Goal: Task Accomplishment & Management: Manage account settings

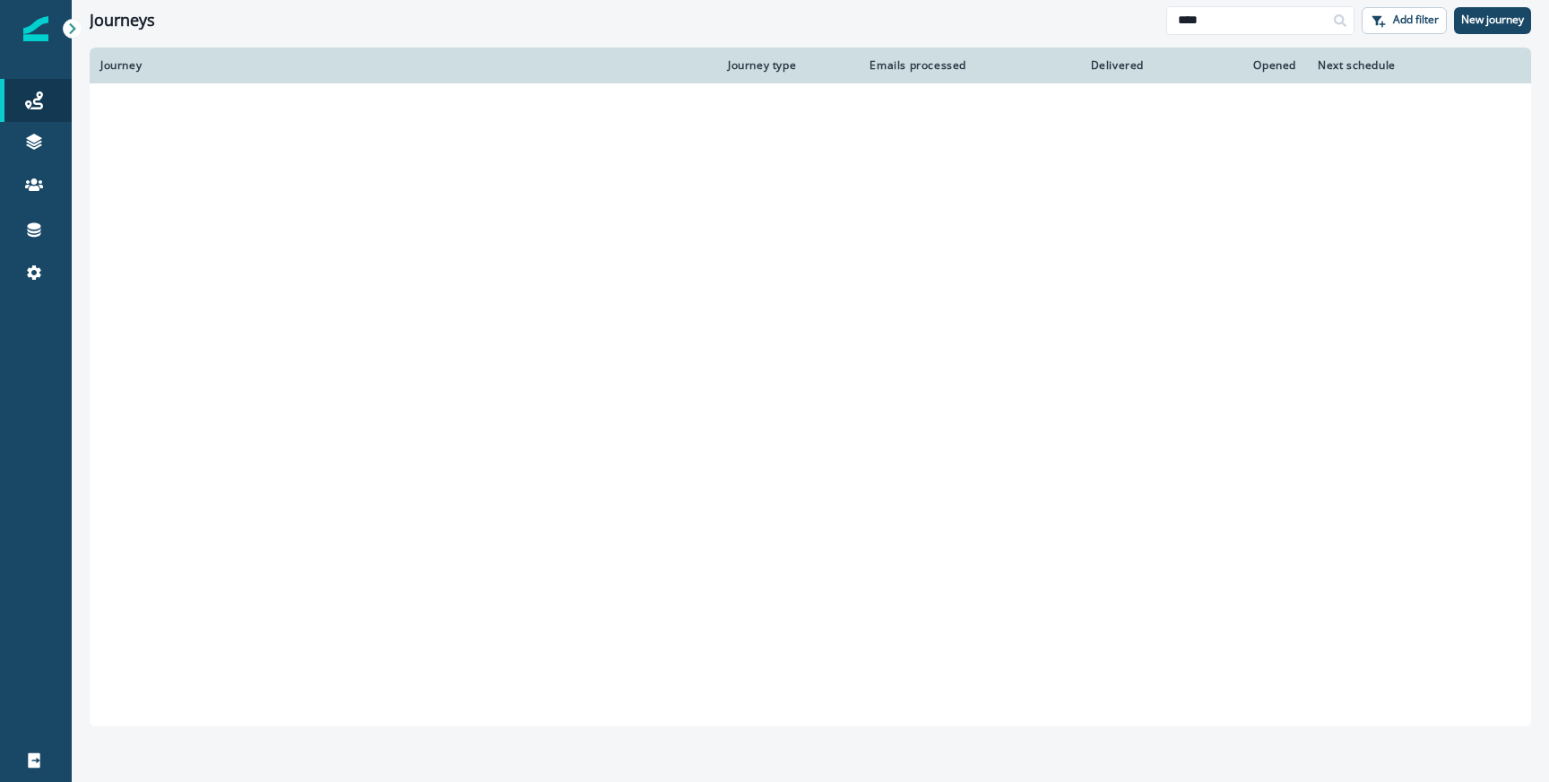
click at [1220, 21] on input "****" at bounding box center [1260, 20] width 188 height 29
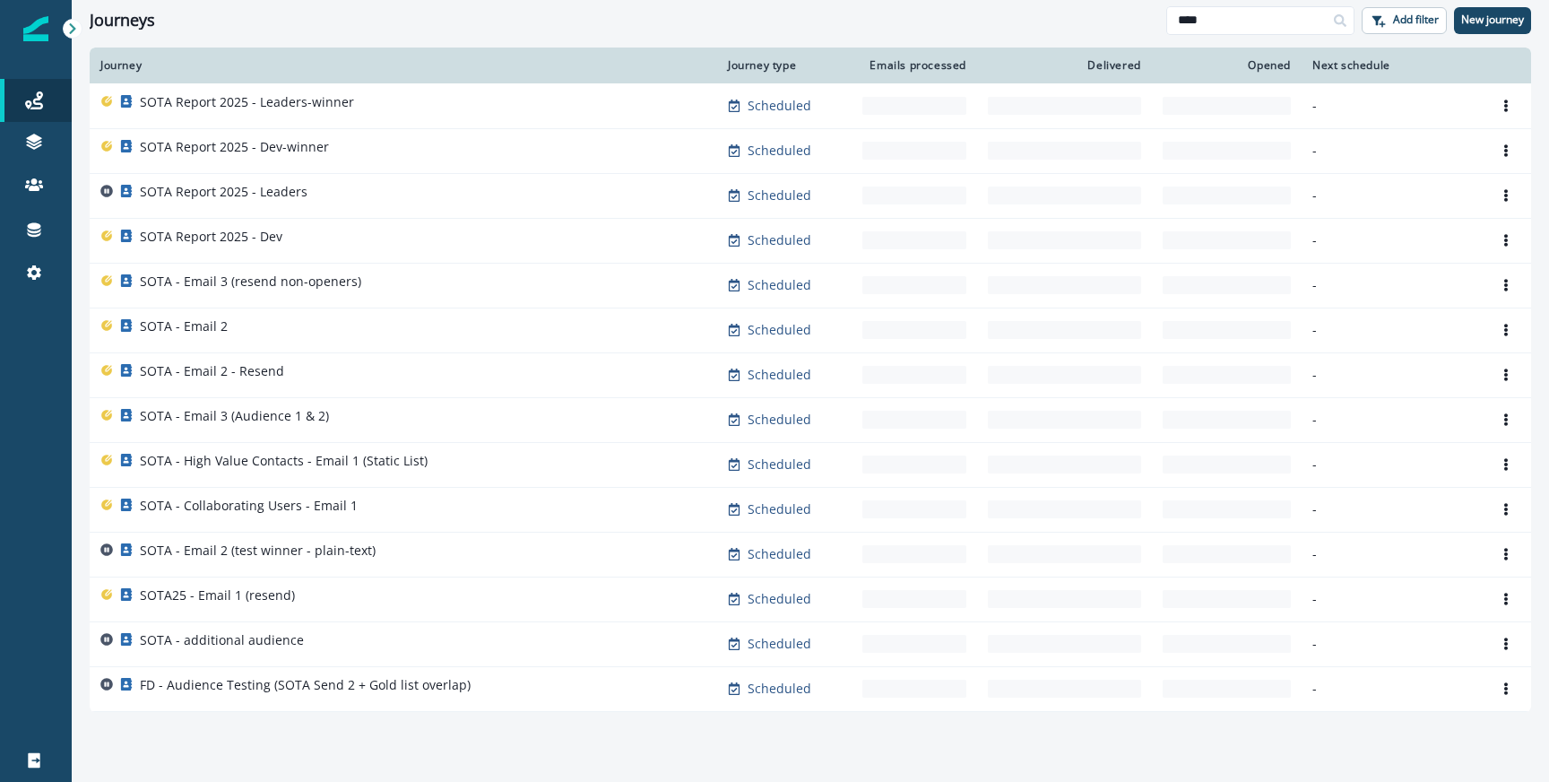
click at [978, 21] on div "Journeys" at bounding box center [628, 21] width 1077 height 20
click at [1208, 25] on input "****" at bounding box center [1260, 20] width 188 height 29
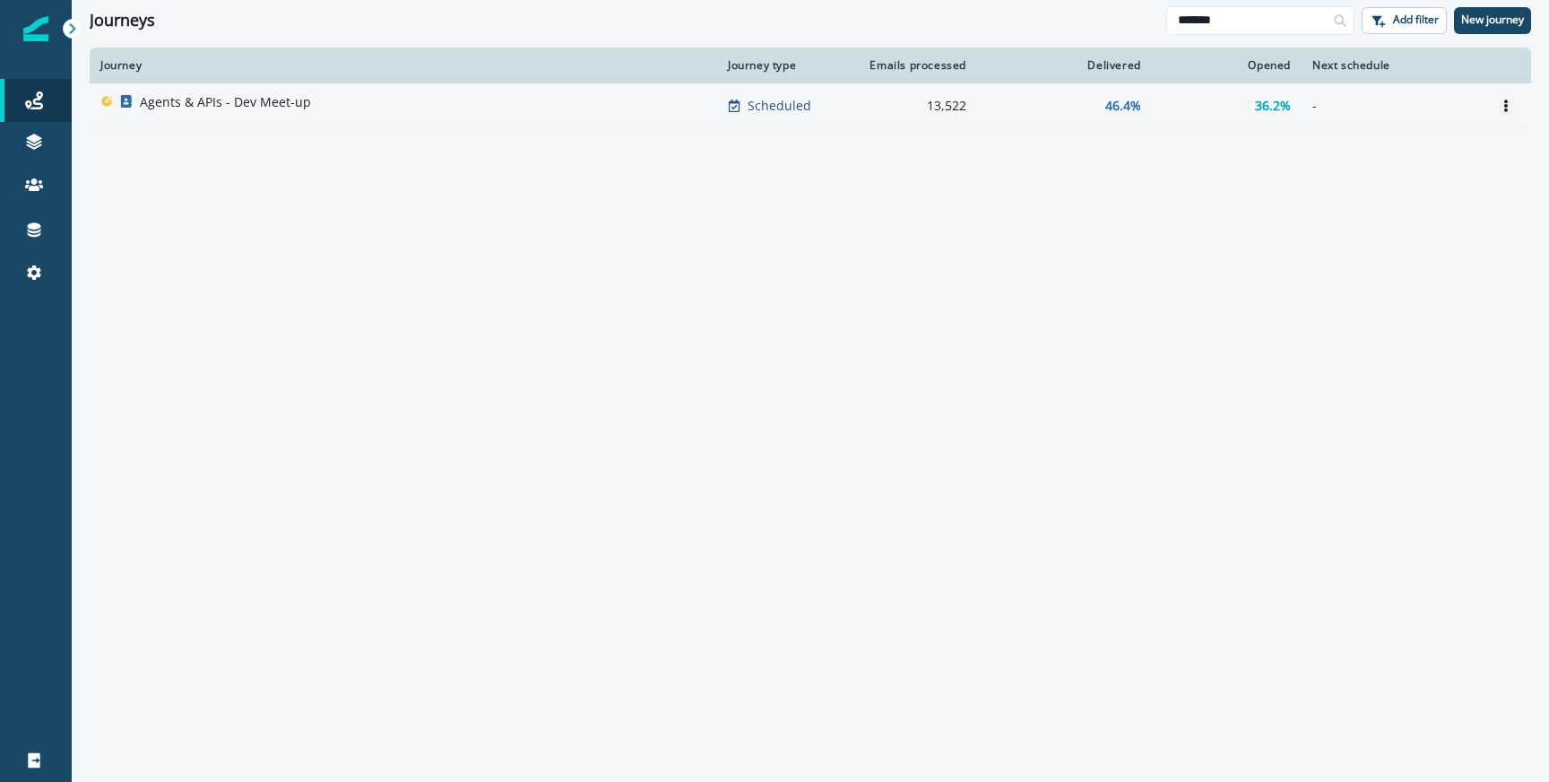
type input "******"
click at [352, 107] on div "Agents & APIs - Dev Meet-up" at bounding box center [403, 105] width 606 height 25
click at [249, 113] on div "Agents & APIs - Dev Meet-up" at bounding box center [225, 105] width 171 height 25
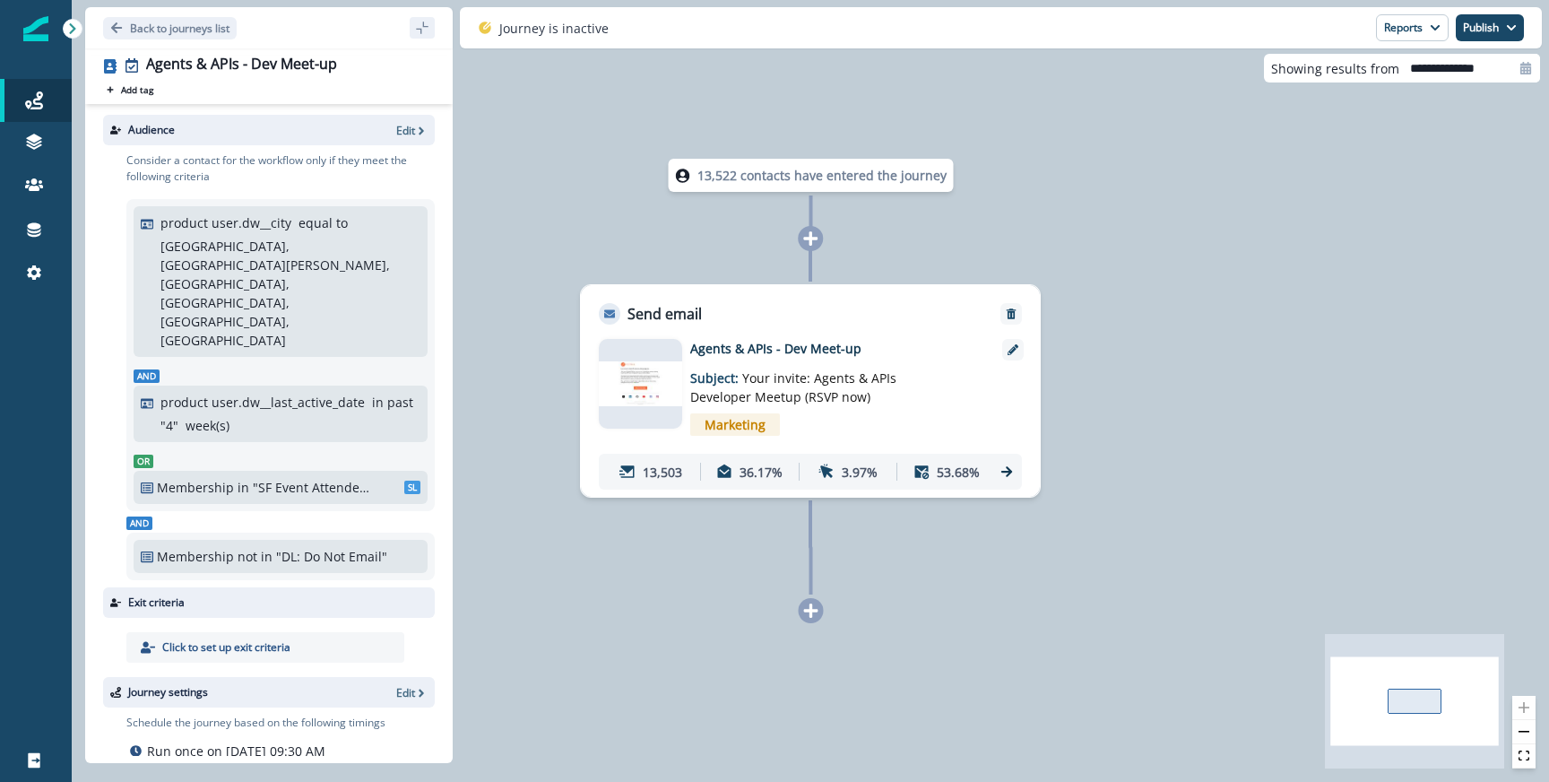
click at [1010, 471] on icon at bounding box center [1006, 471] width 11 height 11
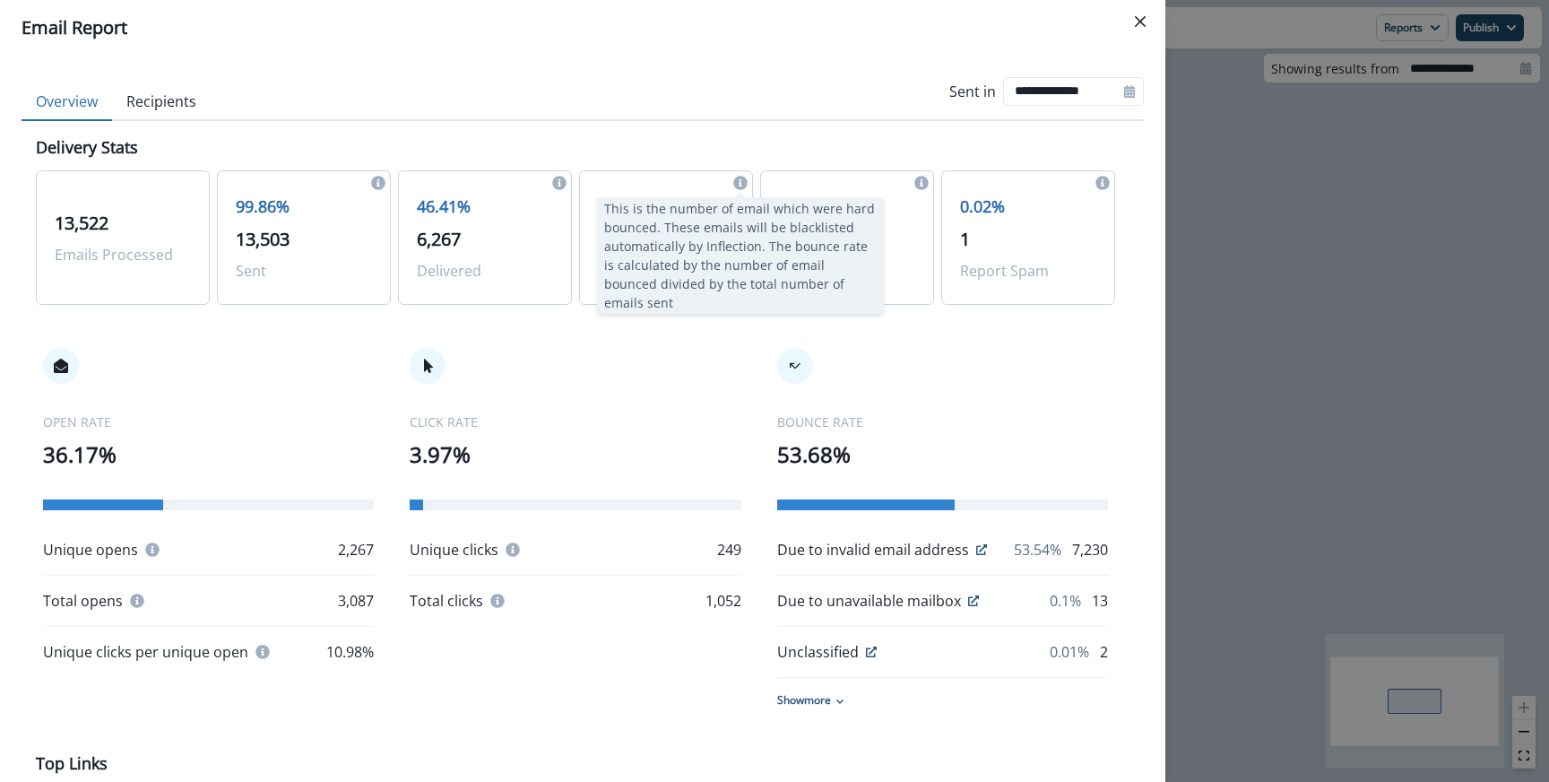
click at [741, 184] on icon at bounding box center [740, 183] width 14 height 14
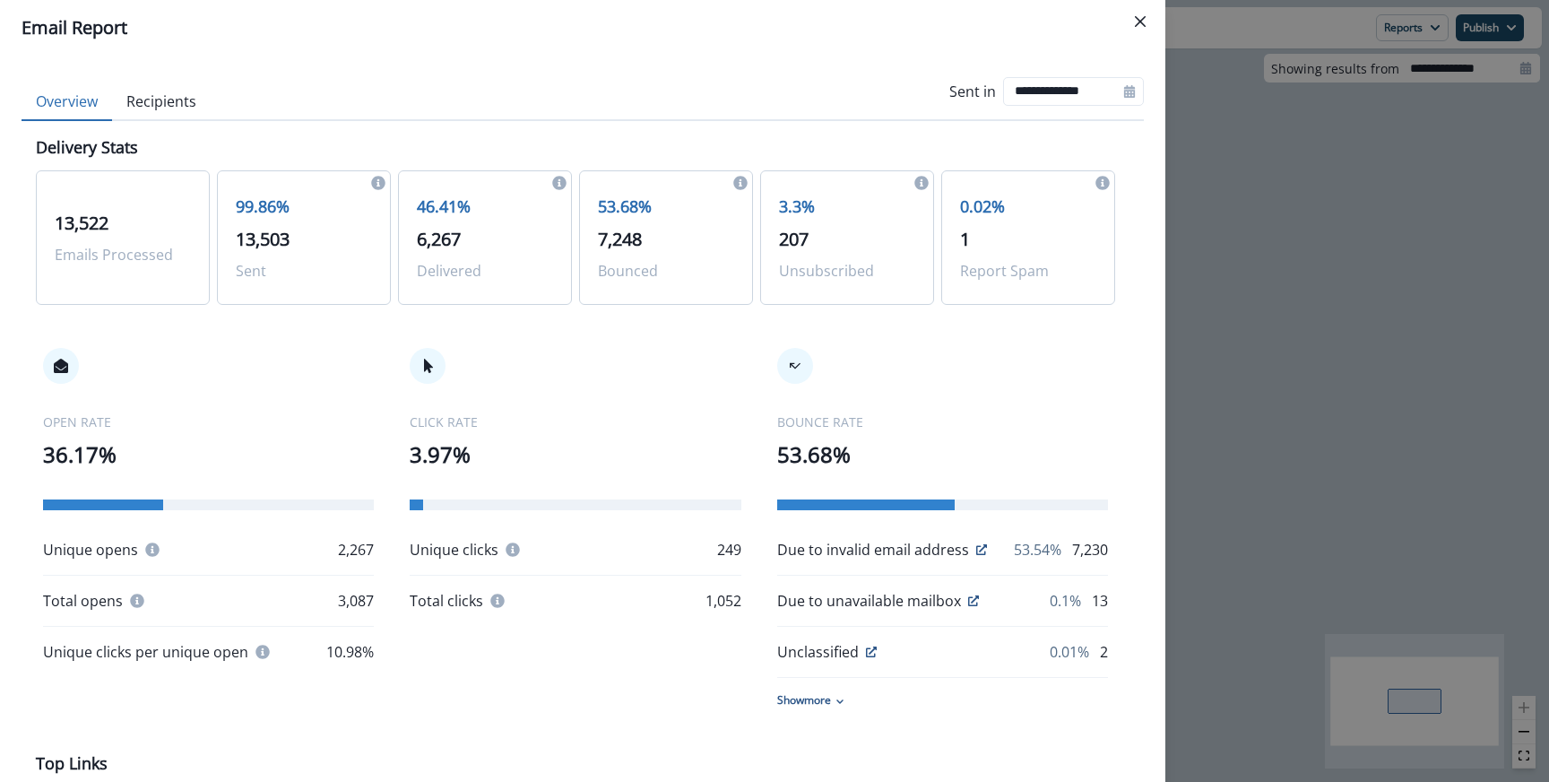
click at [126, 116] on button "Recipients" at bounding box center [161, 102] width 99 height 38
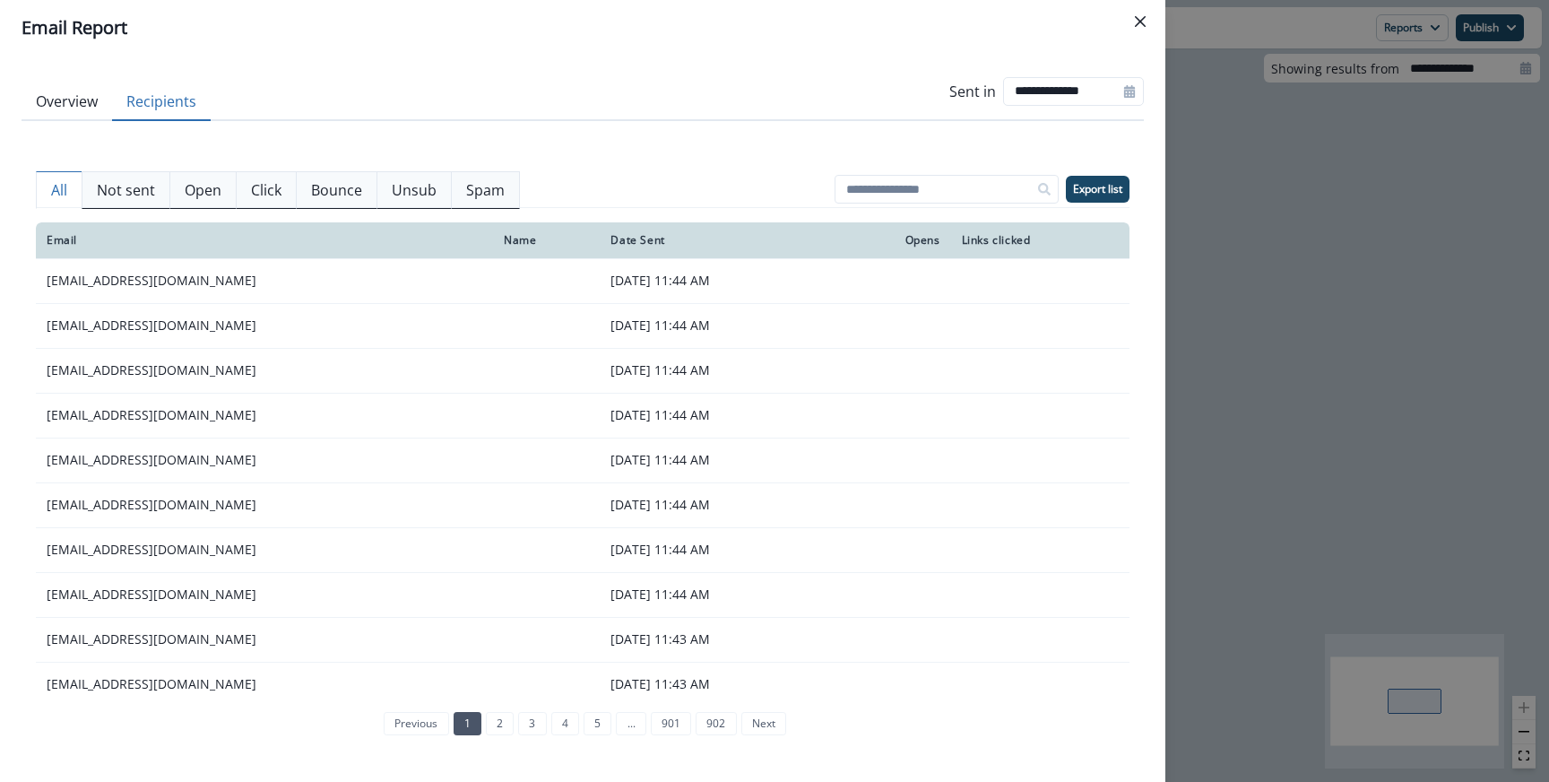
click at [300, 187] on button "Bounce" at bounding box center [337, 190] width 82 height 38
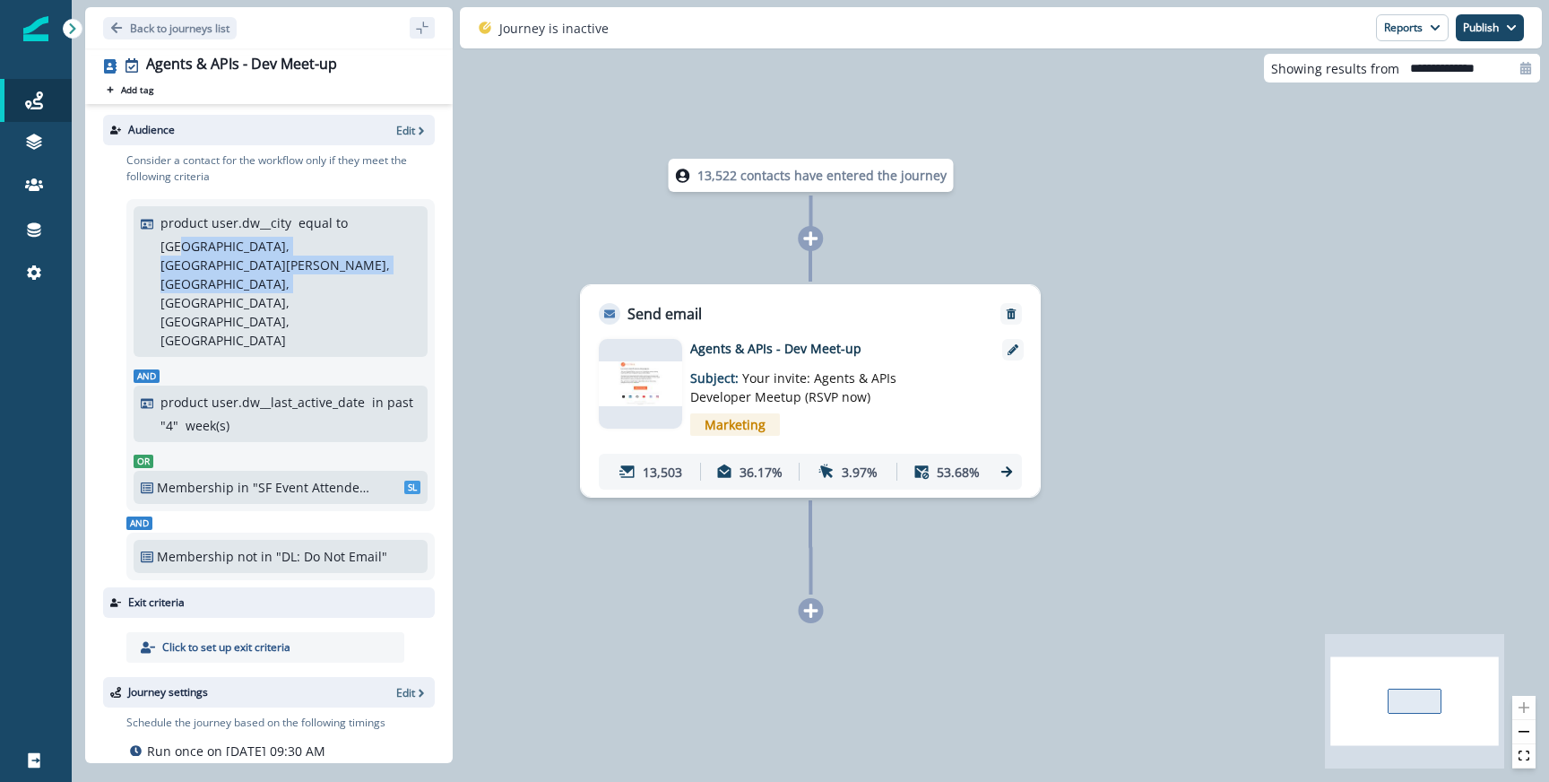
drag, startPoint x: 322, startPoint y: 256, endPoint x: 179, endPoint y: 247, distance: 142.8
click at [179, 247] on p "[GEOGRAPHIC_DATA], [GEOGRAPHIC_DATA][PERSON_NAME], [GEOGRAPHIC_DATA], [GEOGRAPH…" at bounding box center [288, 293] width 256 height 113
click at [48, 93] on div "Journeys" at bounding box center [35, 101] width 57 height 22
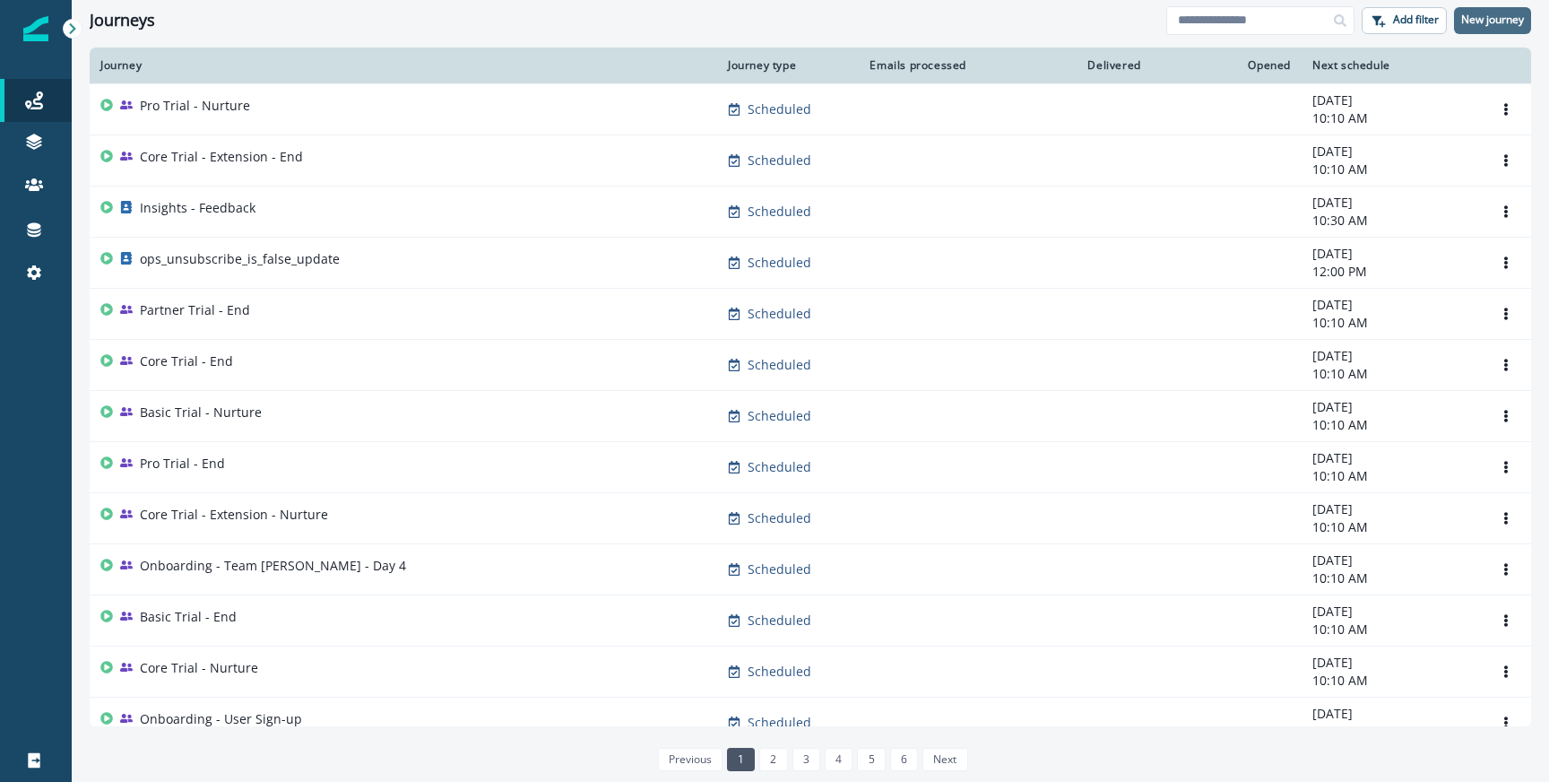
click at [1502, 18] on p "New journey" at bounding box center [1492, 19] width 63 height 13
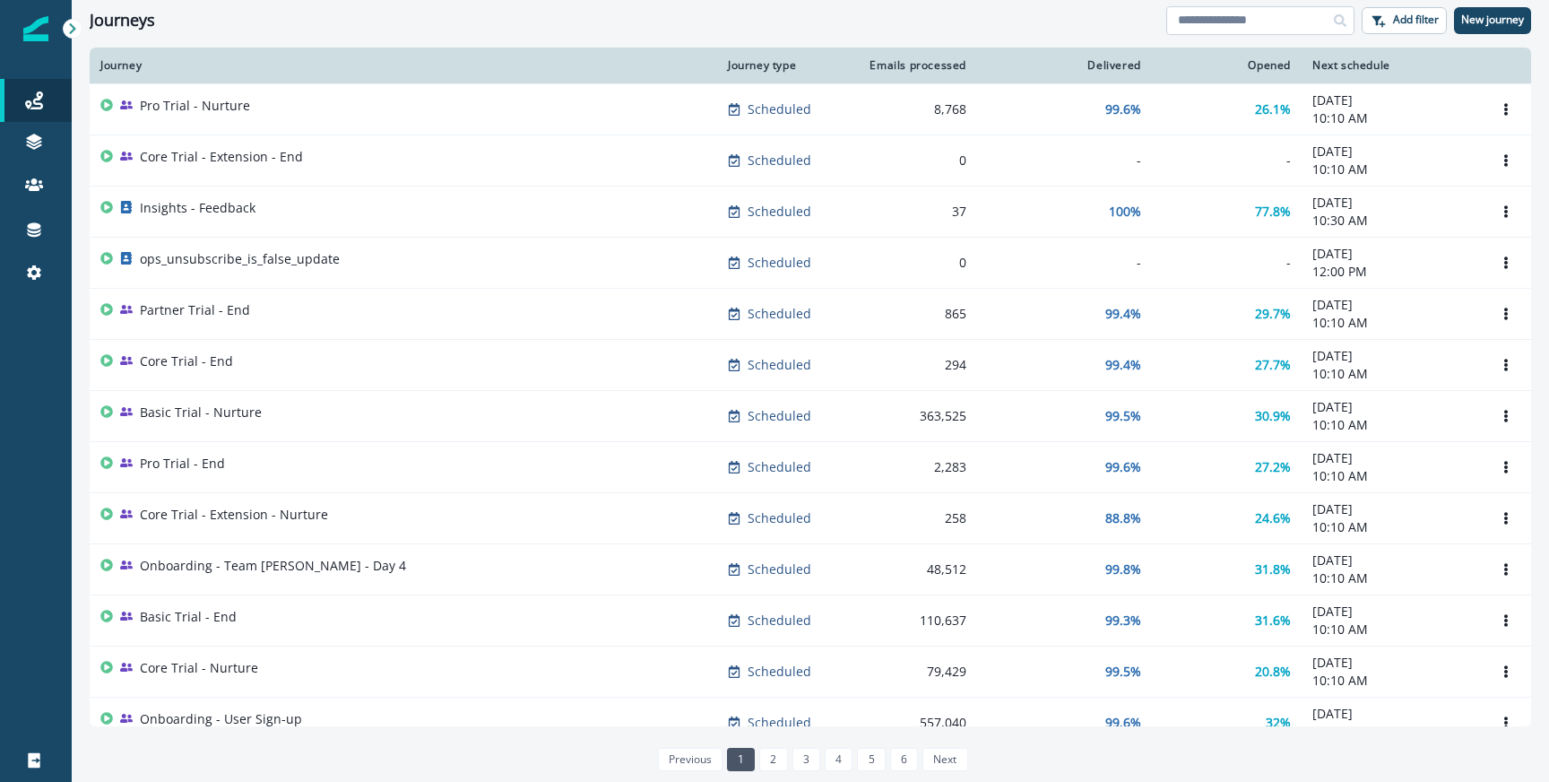
click at [1210, 26] on input at bounding box center [1260, 20] width 188 height 29
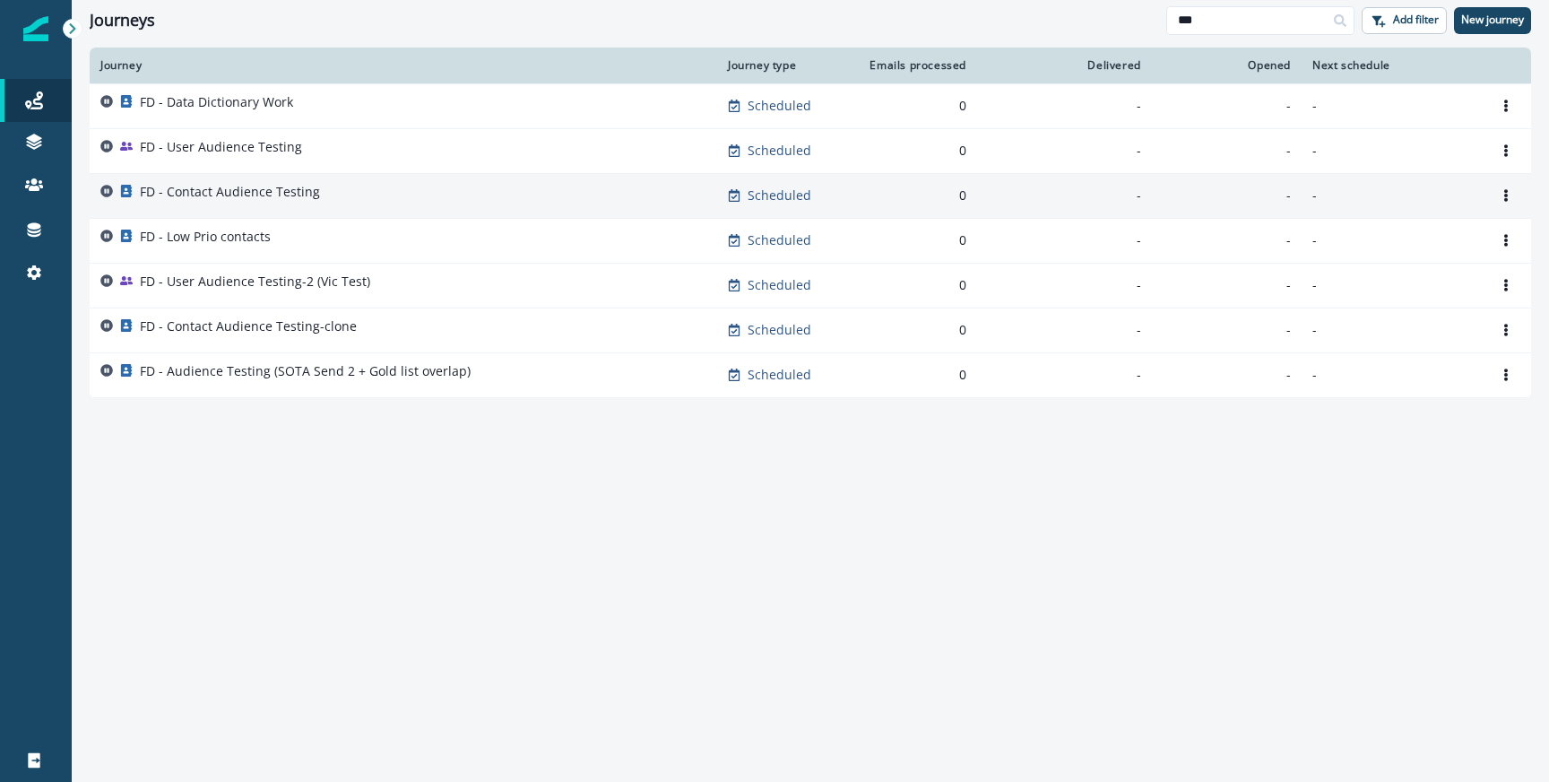
type input "**"
click at [338, 201] on div "FD - Contact Audience Testing" at bounding box center [403, 195] width 606 height 25
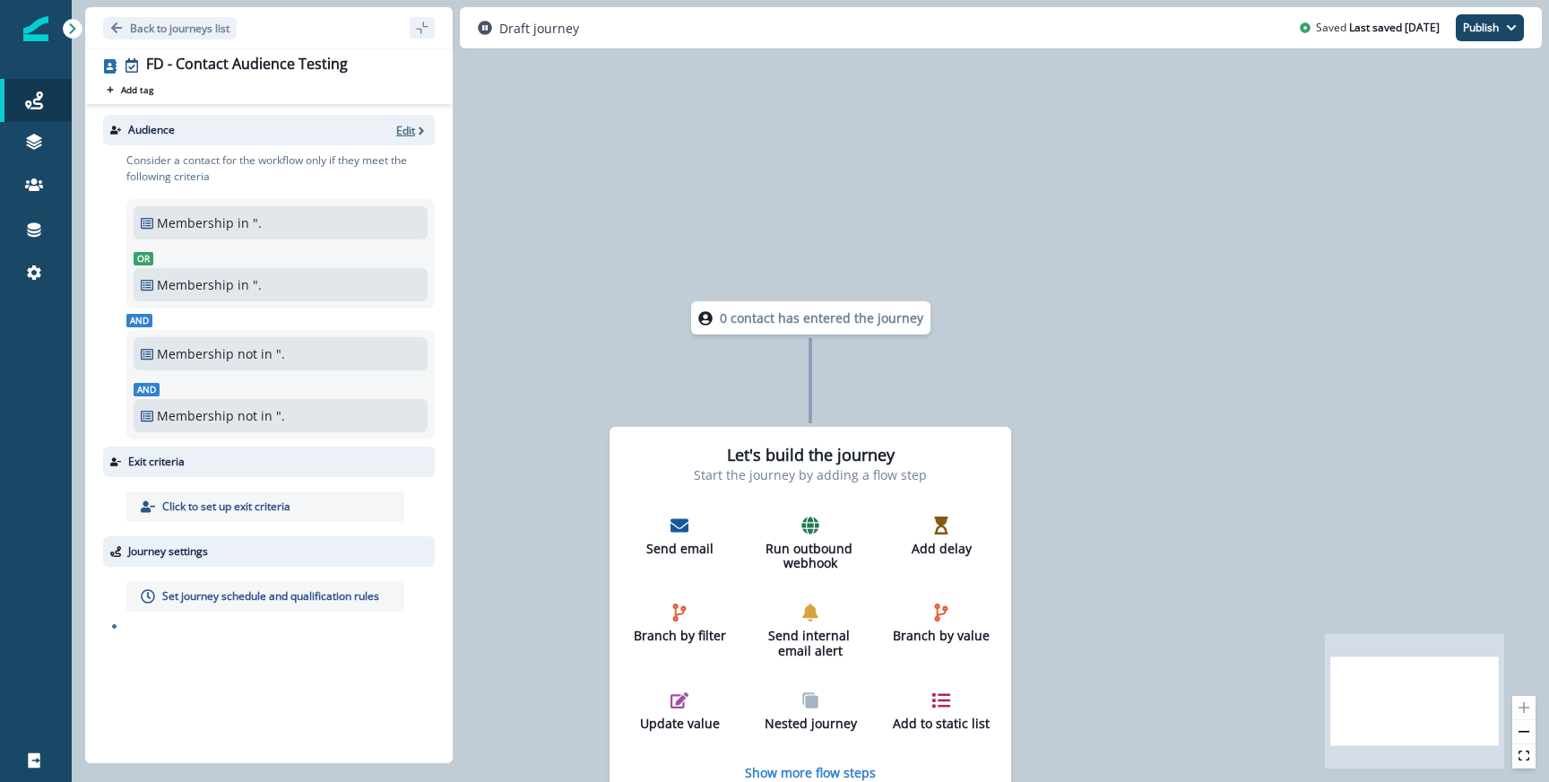
click at [412, 129] on p "Edit" at bounding box center [405, 130] width 19 height 15
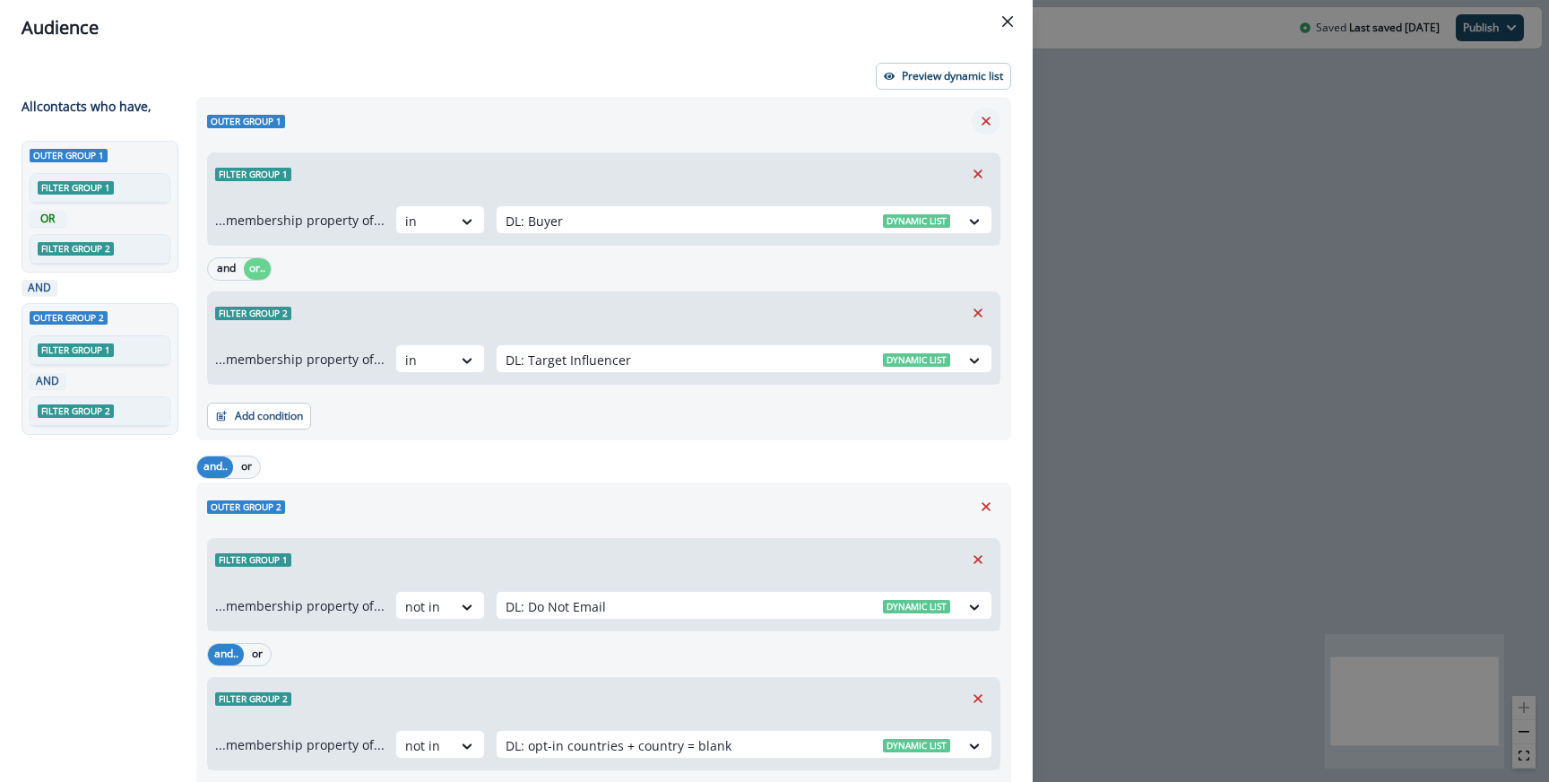
click at [989, 124] on icon "Remove" at bounding box center [986, 121] width 9 height 9
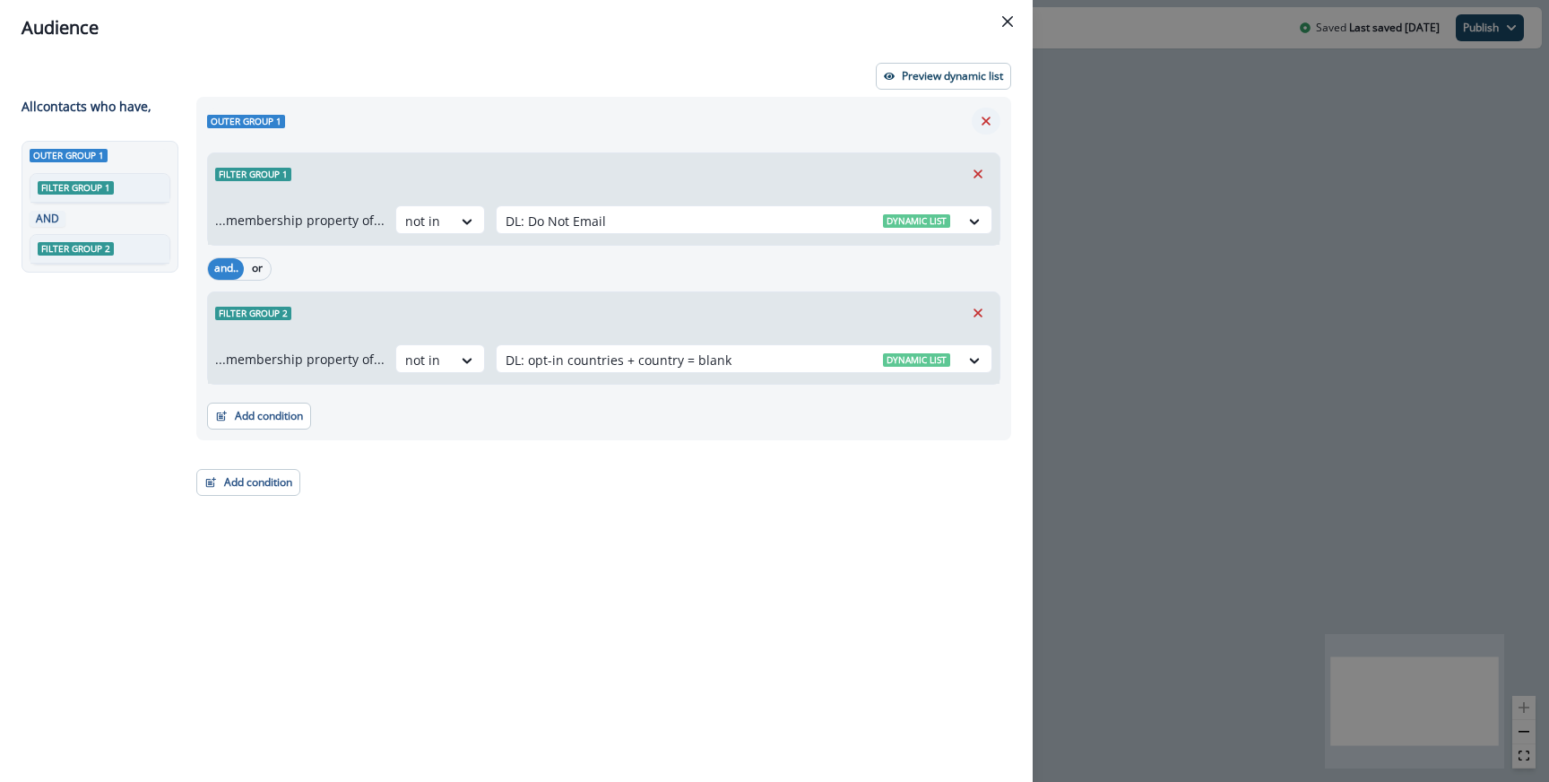
click at [989, 124] on icon "Remove" at bounding box center [986, 121] width 9 height 9
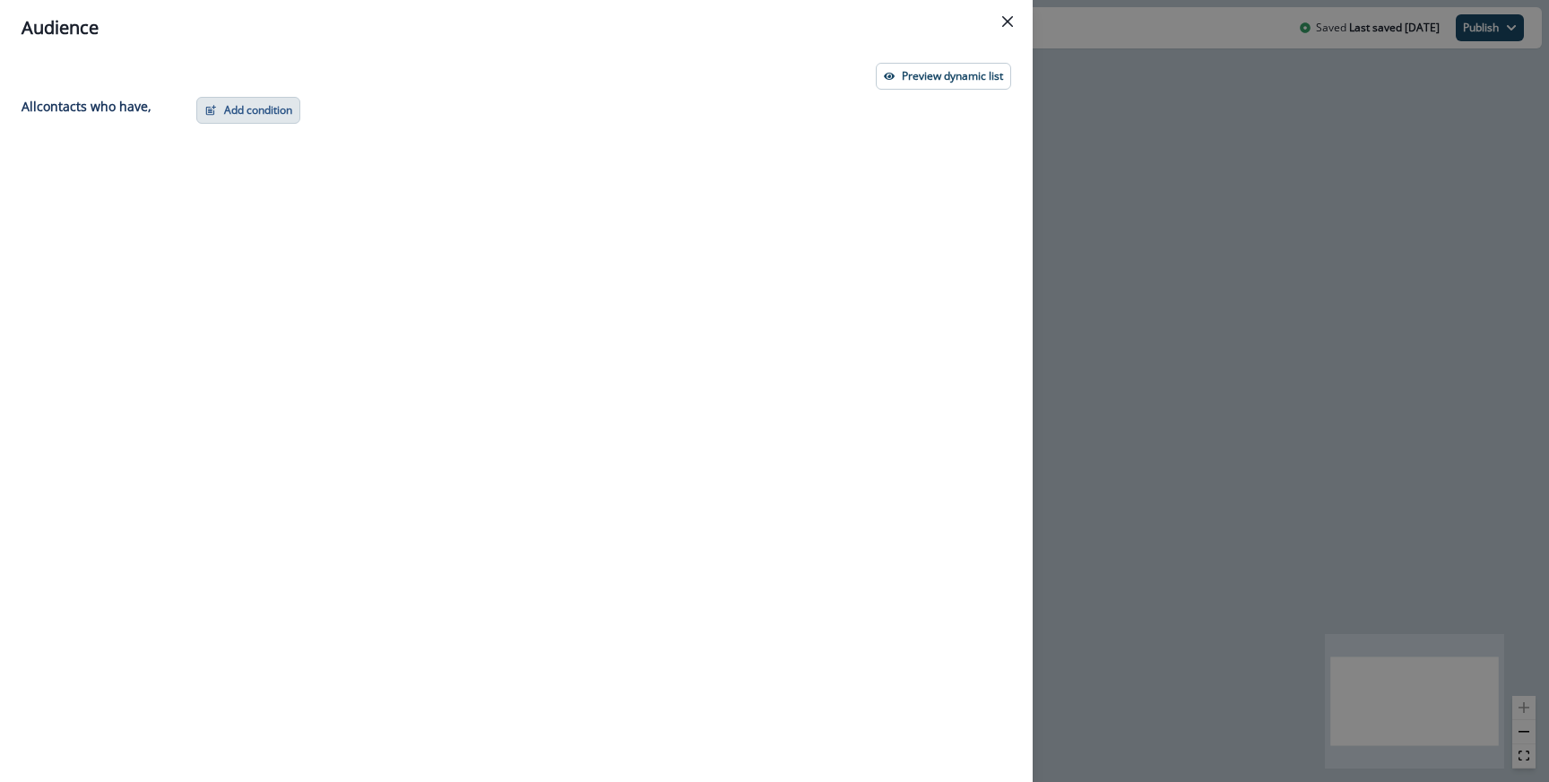
click at [234, 111] on button "Add condition" at bounding box center [248, 110] width 104 height 27
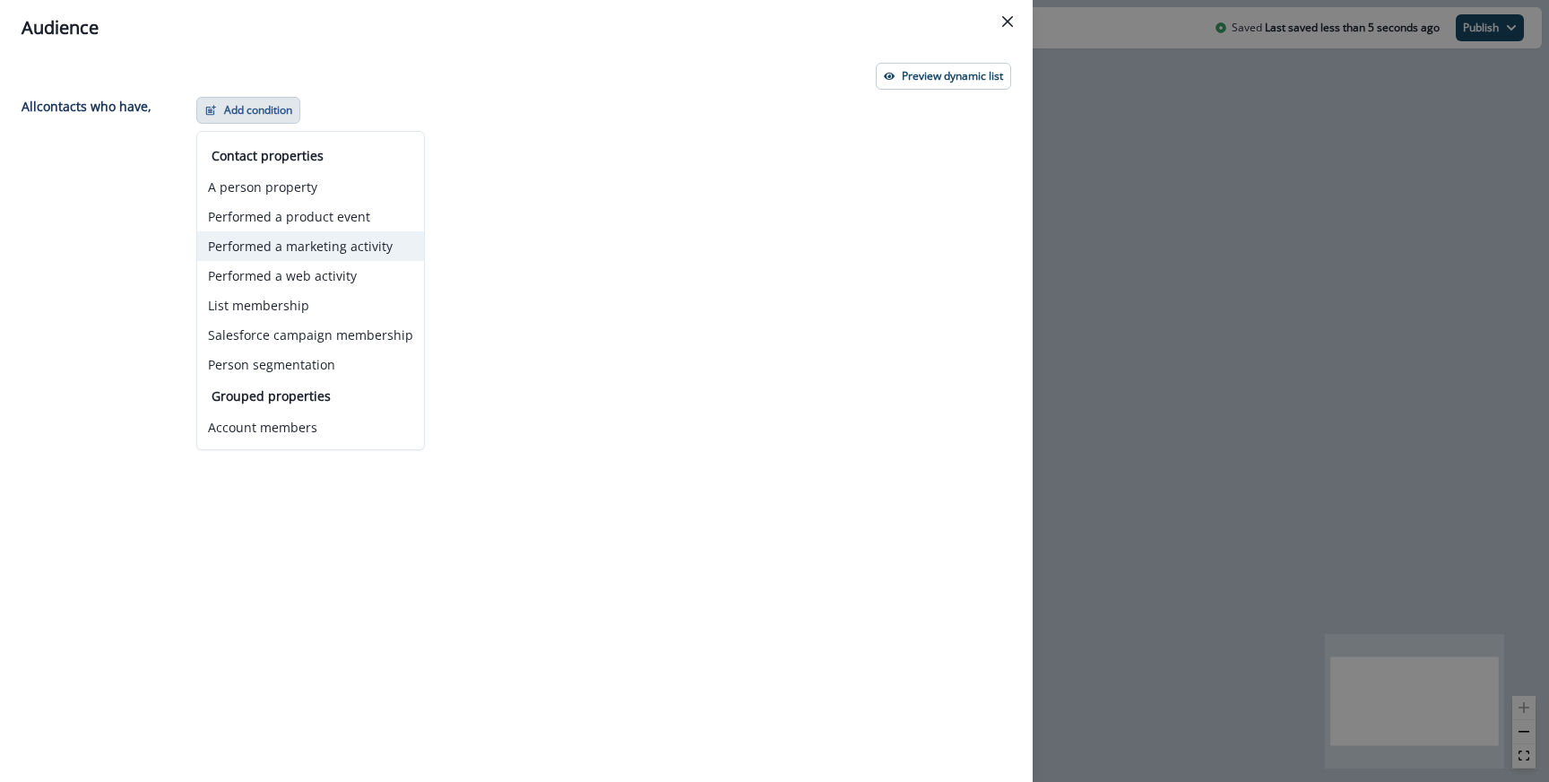
click at [260, 246] on button "Performed a marketing activity" at bounding box center [310, 246] width 227 height 30
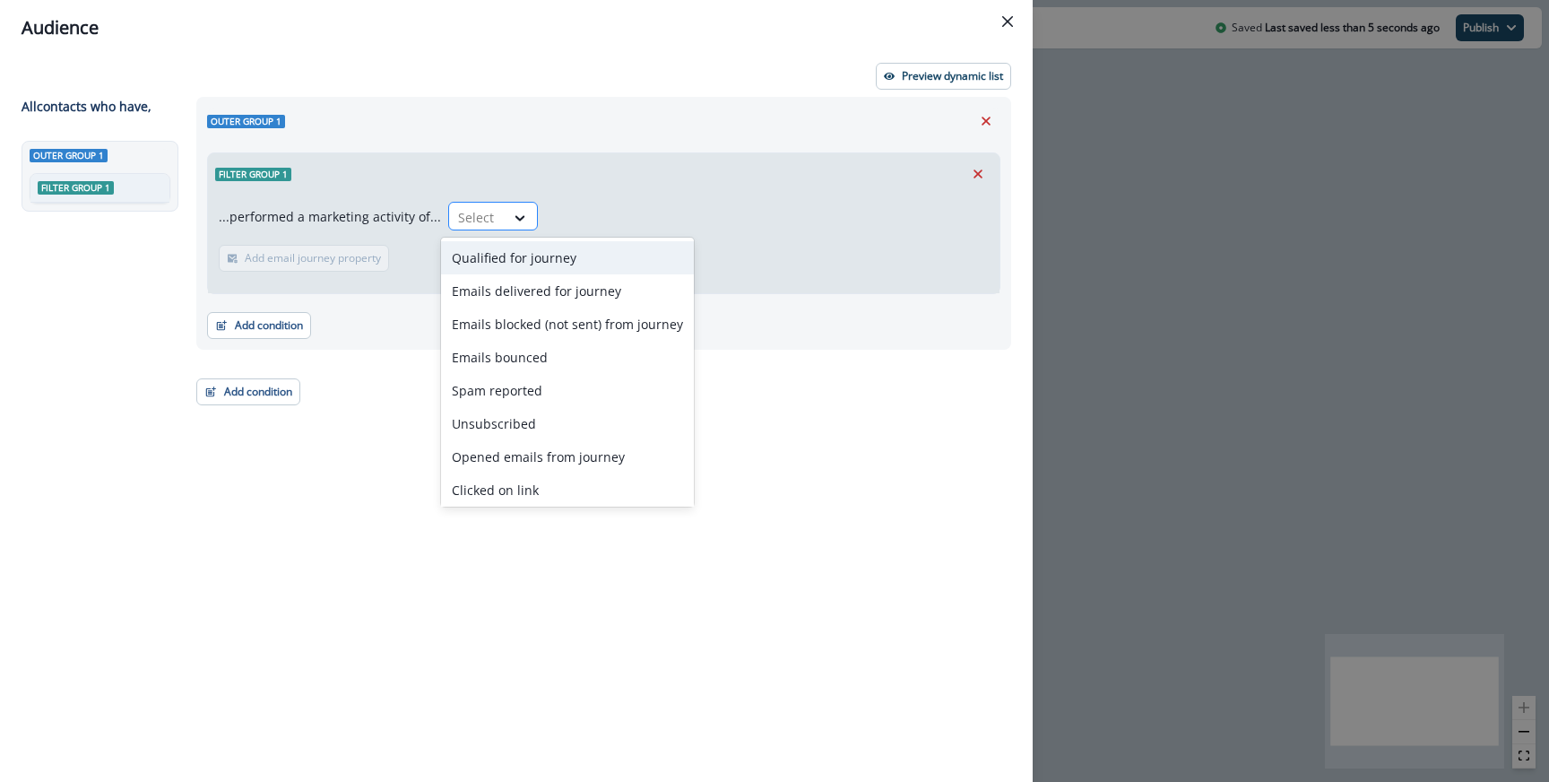
click at [449, 212] on div "Select" at bounding box center [477, 218] width 56 height 30
click at [485, 264] on div "Qualified for journey" at bounding box center [567, 257] width 253 height 33
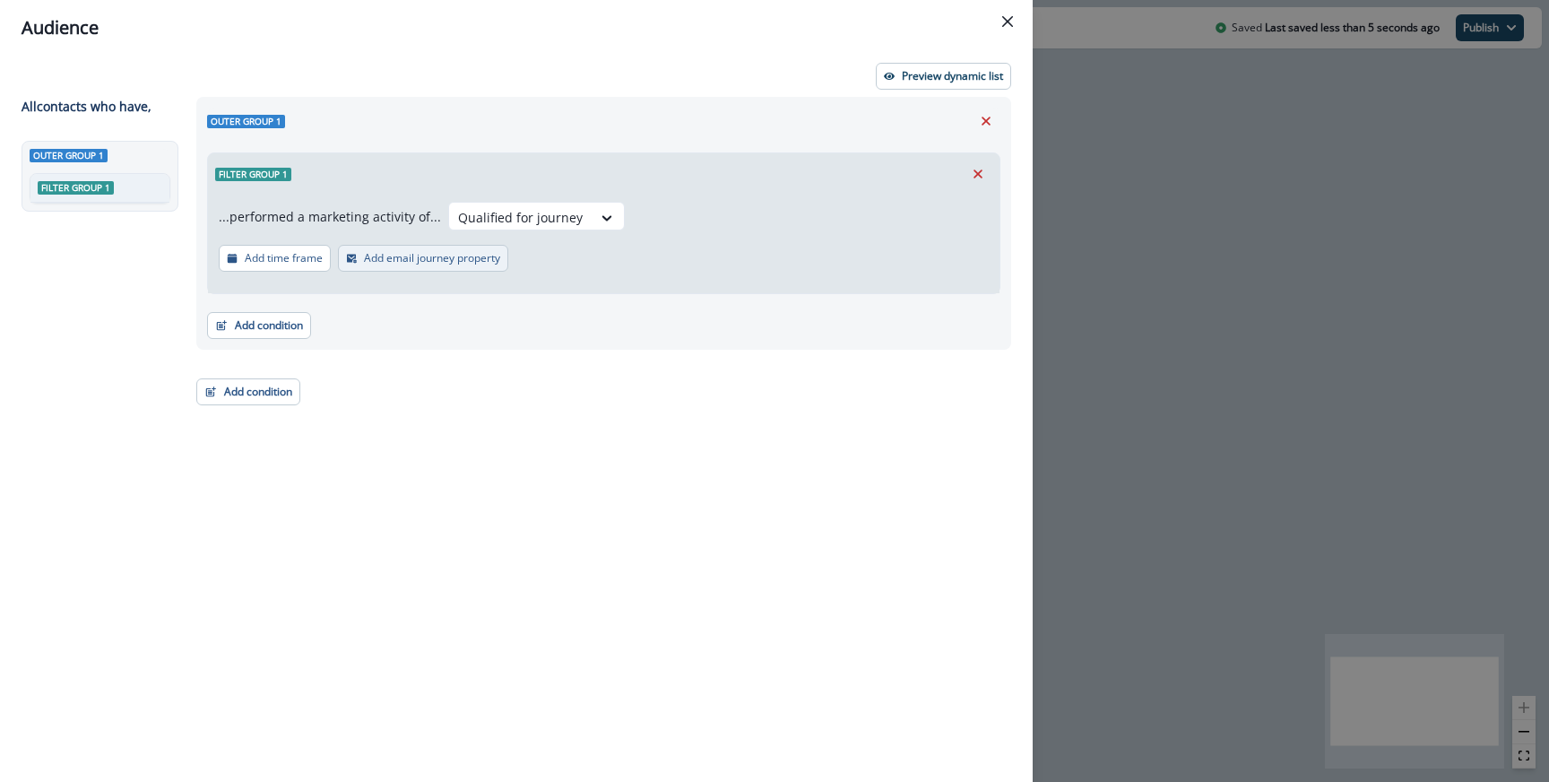
click at [410, 264] on p "Add email journey property" at bounding box center [432, 258] width 136 height 13
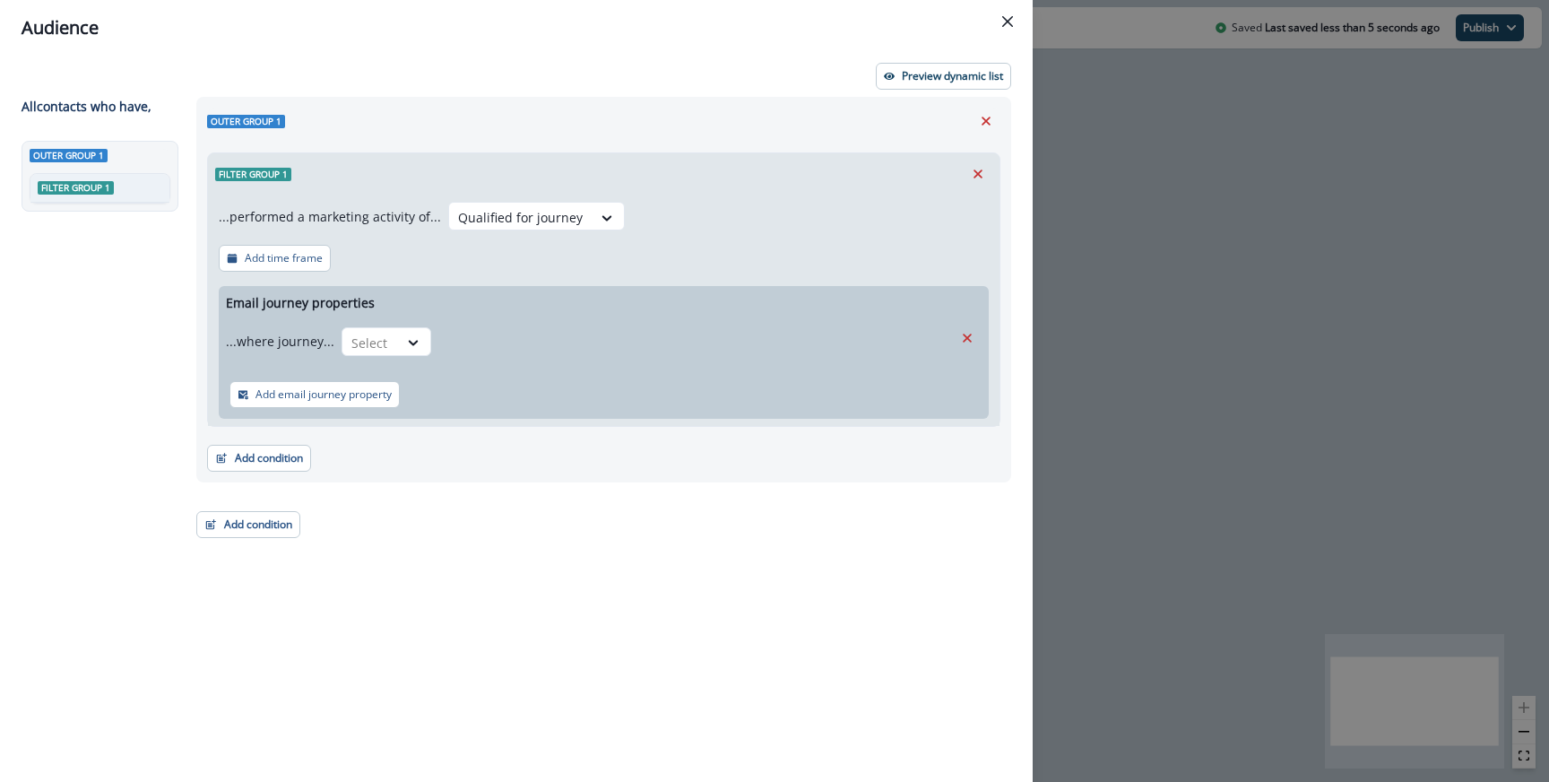
click at [390, 316] on div "Email journey properties ...where journey... Select Add email journey property" at bounding box center [604, 352] width 770 height 133
click at [390, 327] on div "Select" at bounding box center [387, 341] width 90 height 29
click at [384, 377] on div "is" at bounding box center [421, 383] width 168 height 33
click at [541, 351] on div at bounding box center [679, 343] width 463 height 22
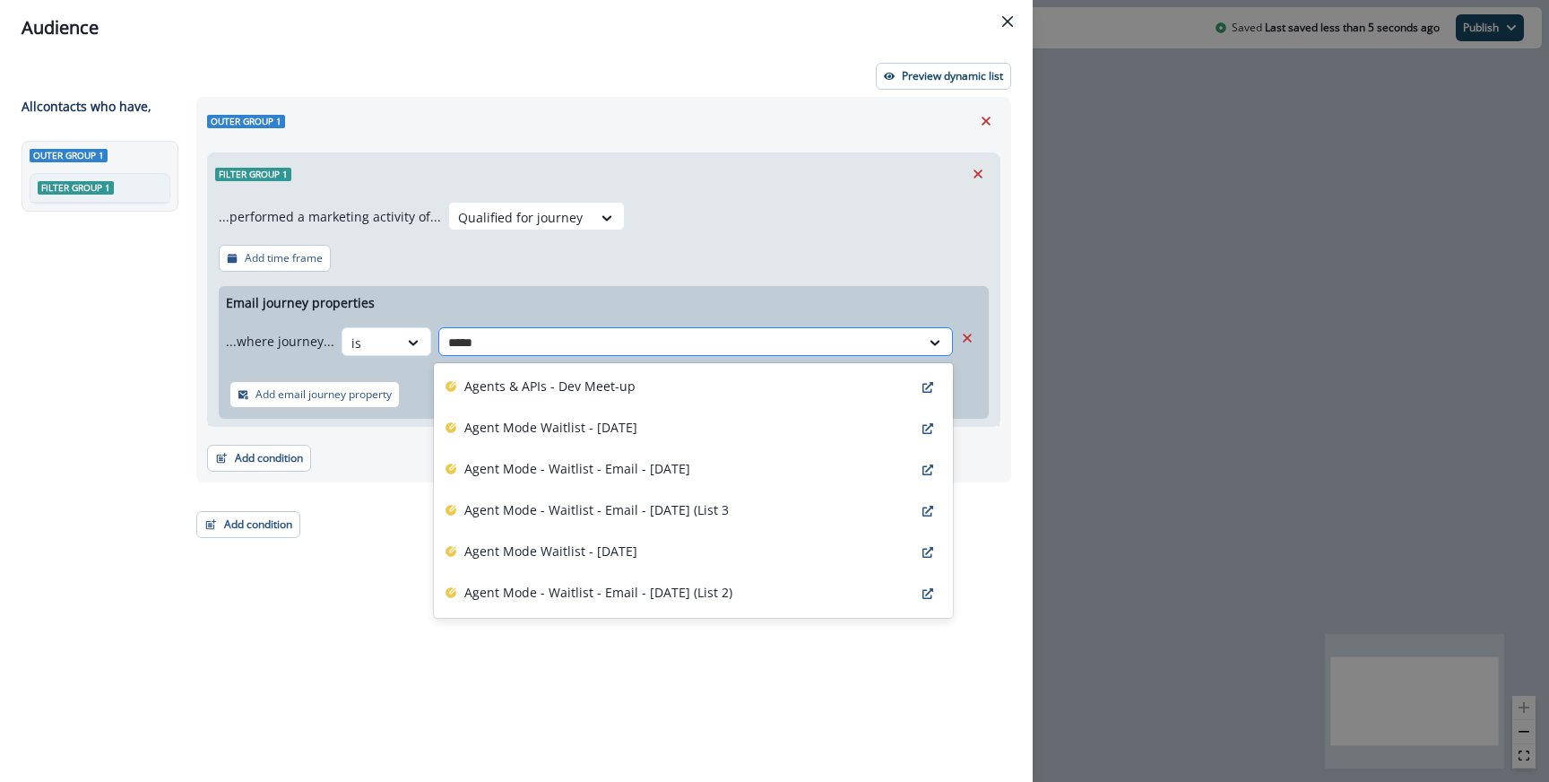
type input "******"
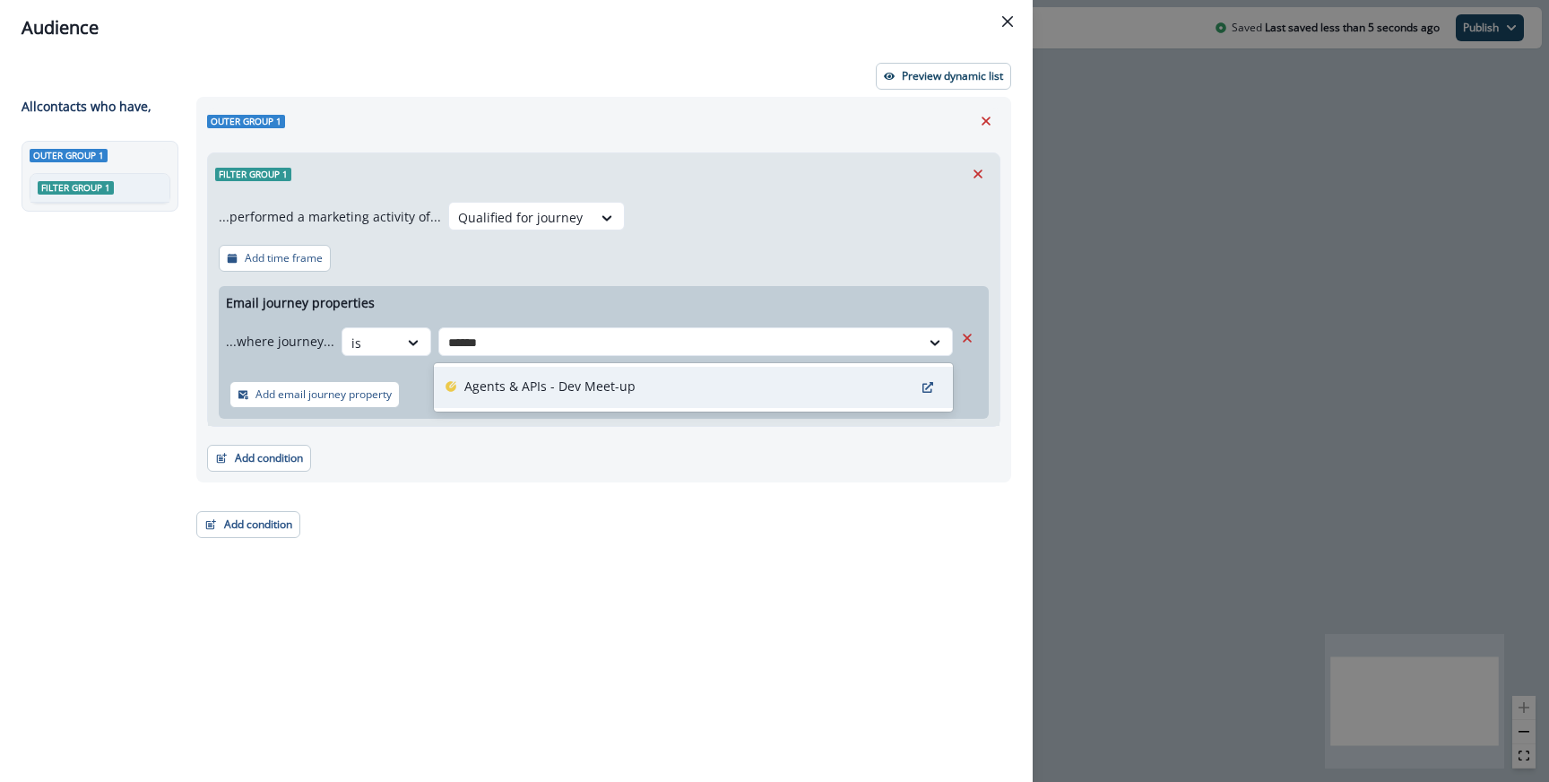
click at [567, 392] on p "Agents & APIs - Dev Meet-up" at bounding box center [549, 386] width 171 height 19
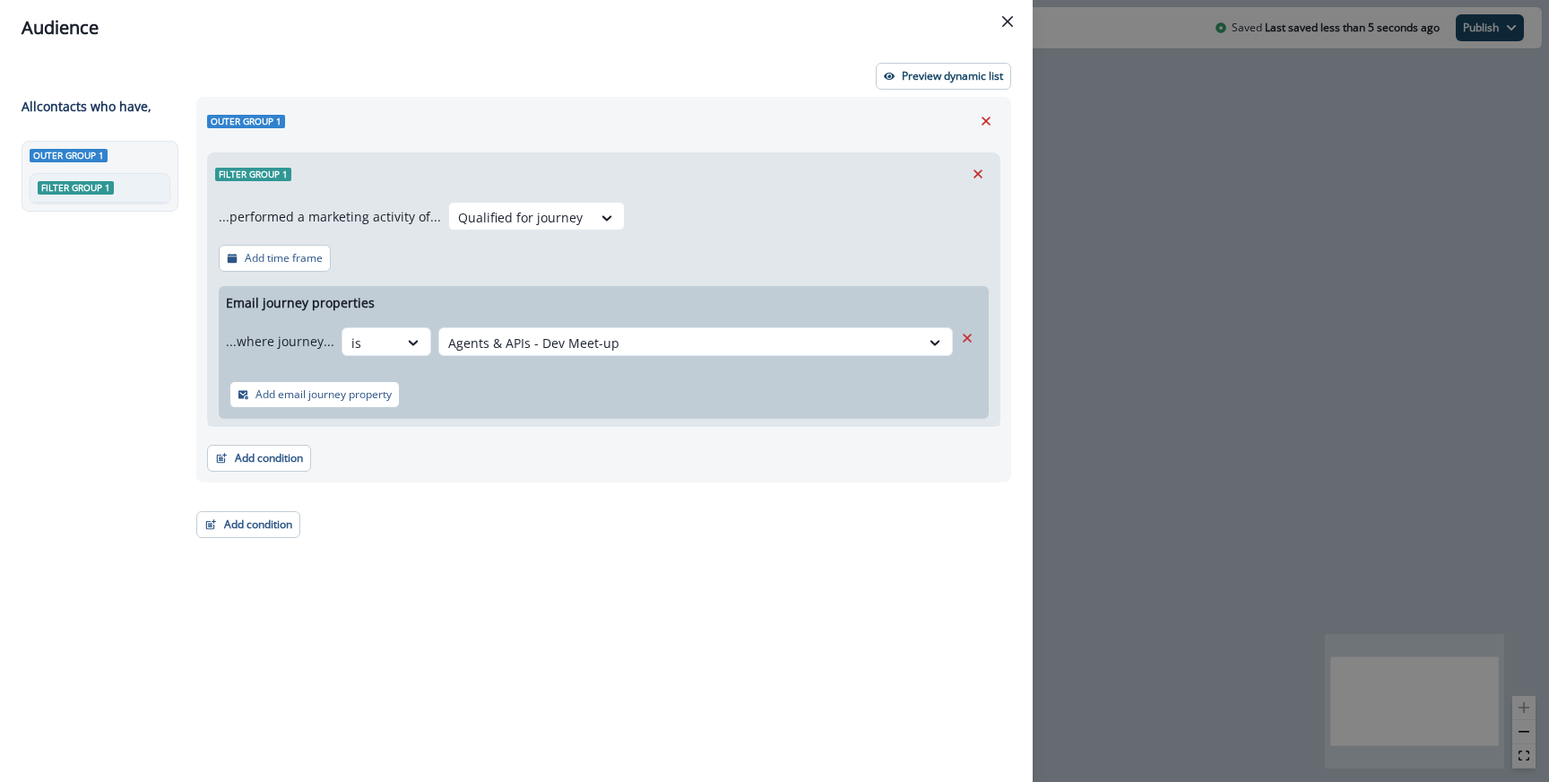
click at [455, 394] on div "Add email journey property" at bounding box center [604, 394] width 770 height 48
click at [247, 464] on button "Add condition" at bounding box center [259, 458] width 104 height 27
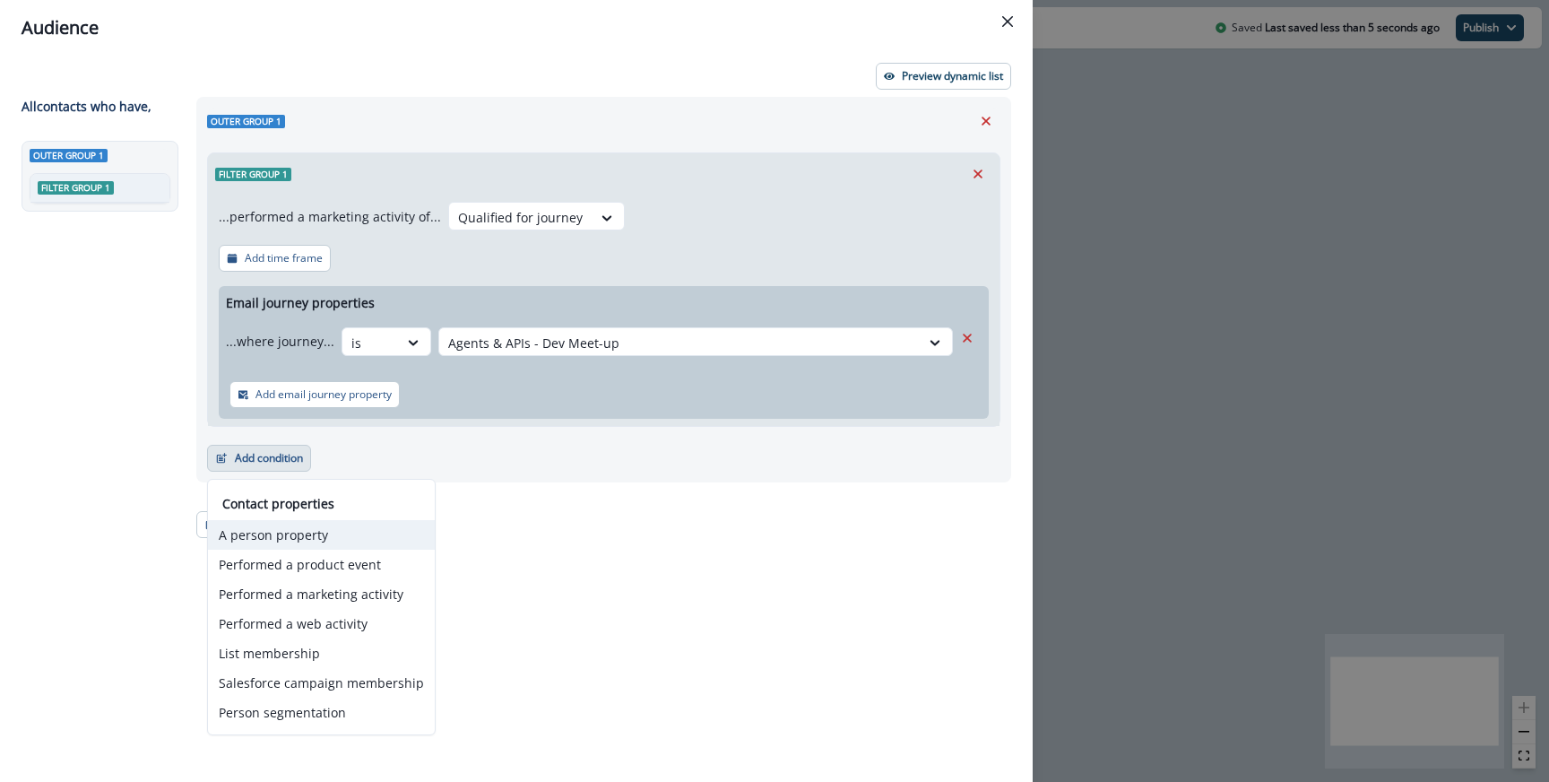
click at [277, 532] on button "A person property" at bounding box center [321, 535] width 227 height 30
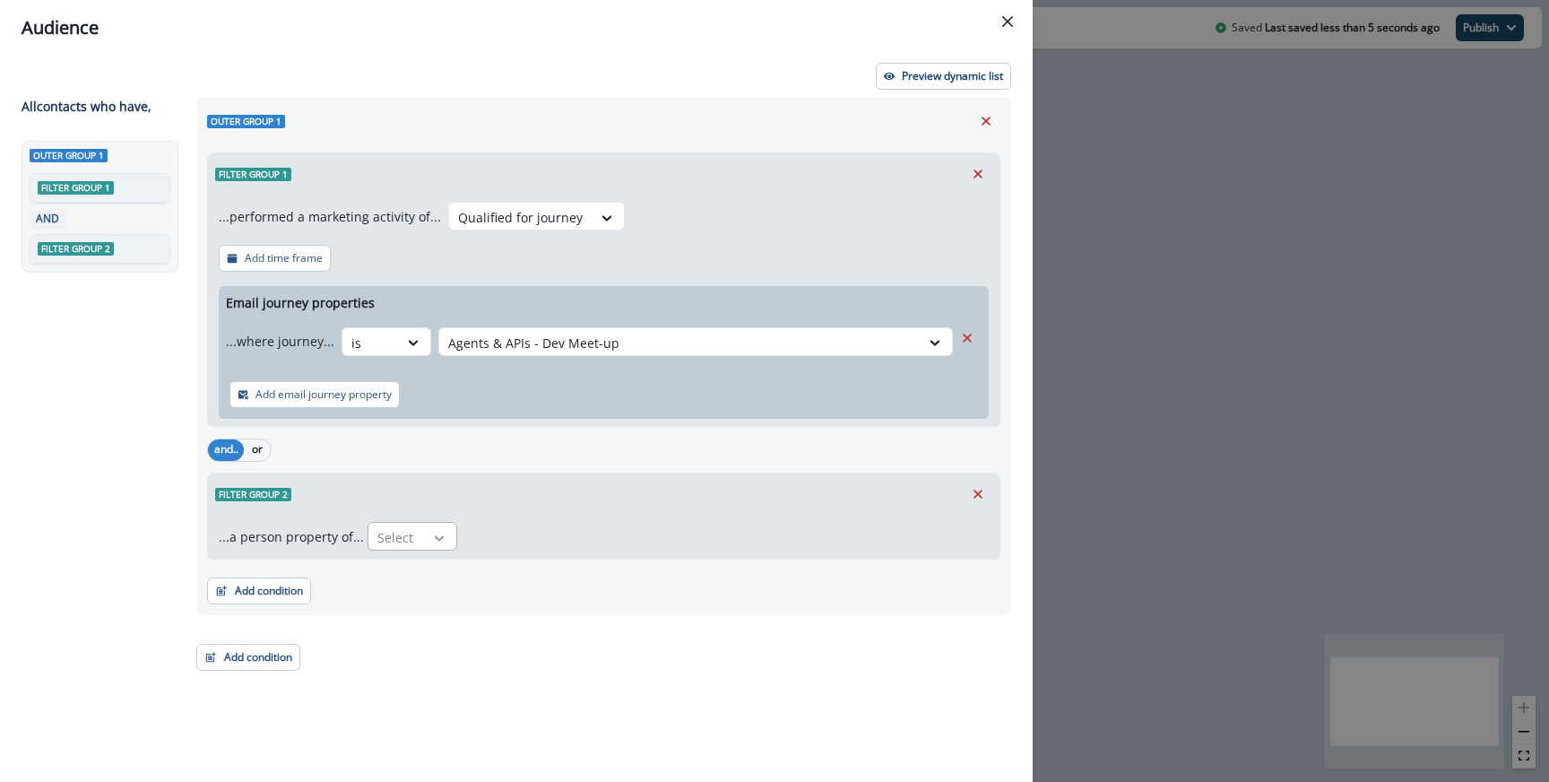
click at [431, 543] on icon at bounding box center [439, 538] width 16 height 18
click at [418, 576] on div "Email" at bounding box center [589, 577] width 453 height 33
click at [540, 536] on div at bounding box center [536, 538] width 30 height 18
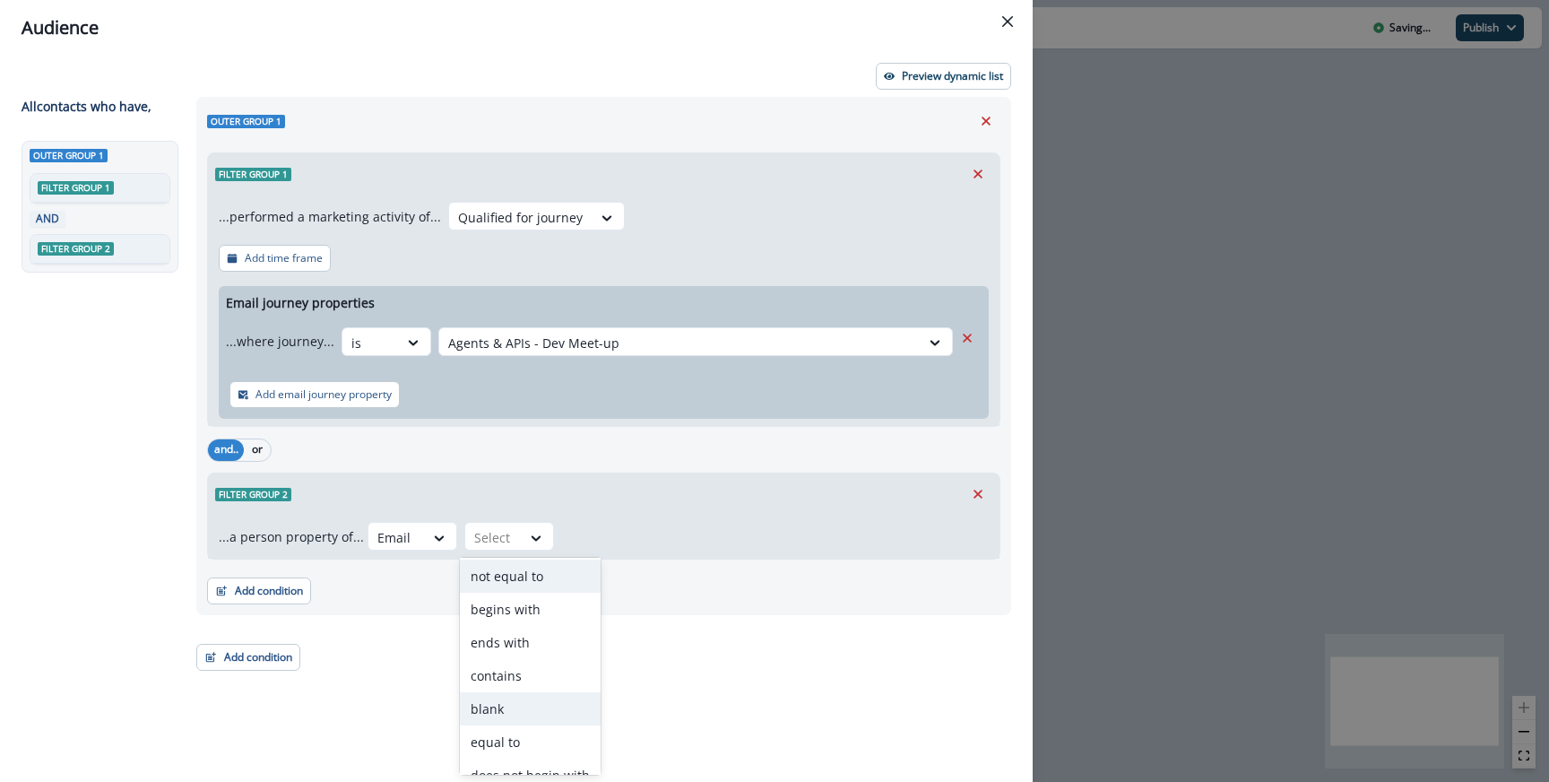
scroll to position [122, 0]
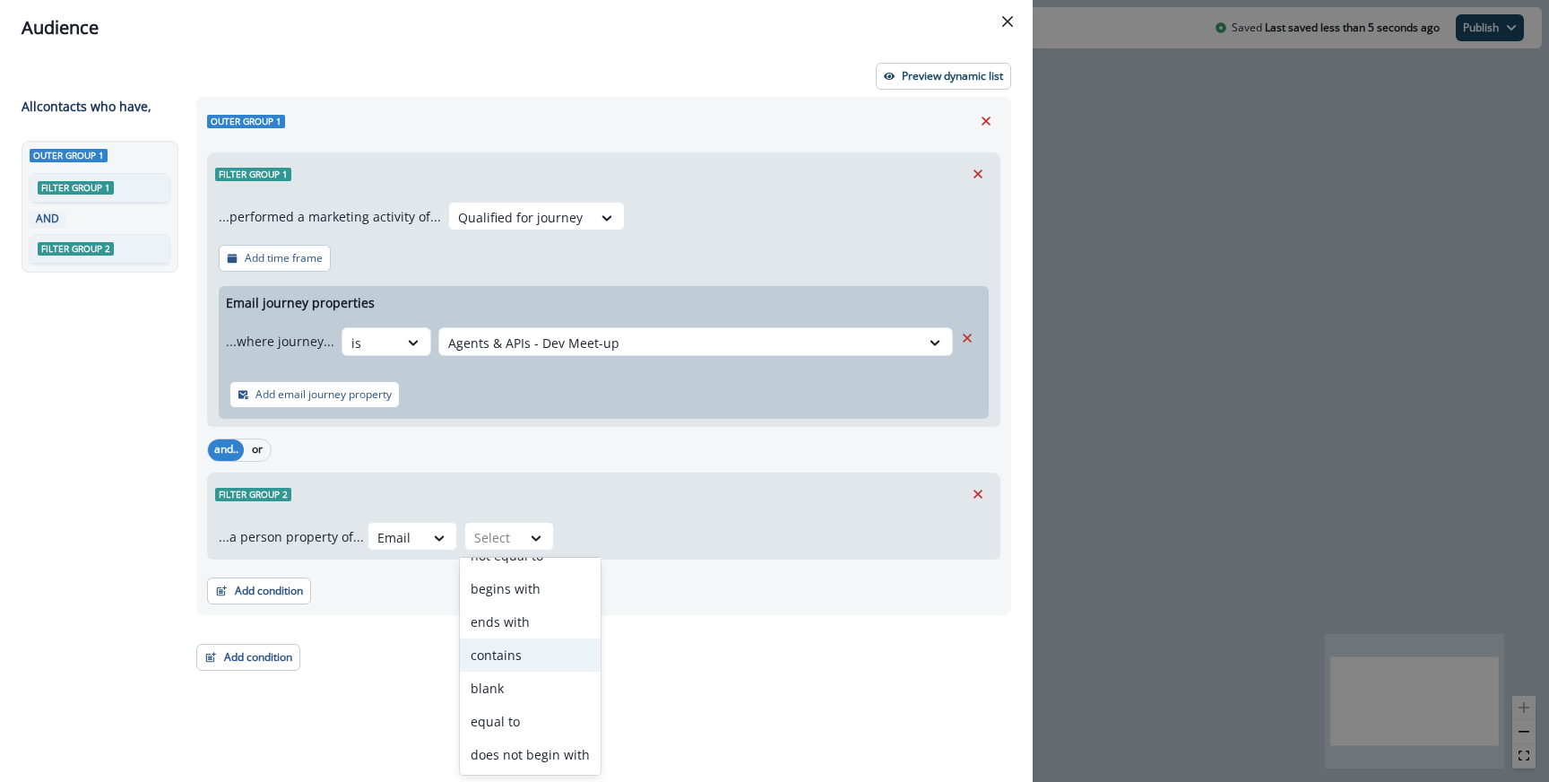
click at [526, 670] on div "contains" at bounding box center [530, 654] width 141 height 33
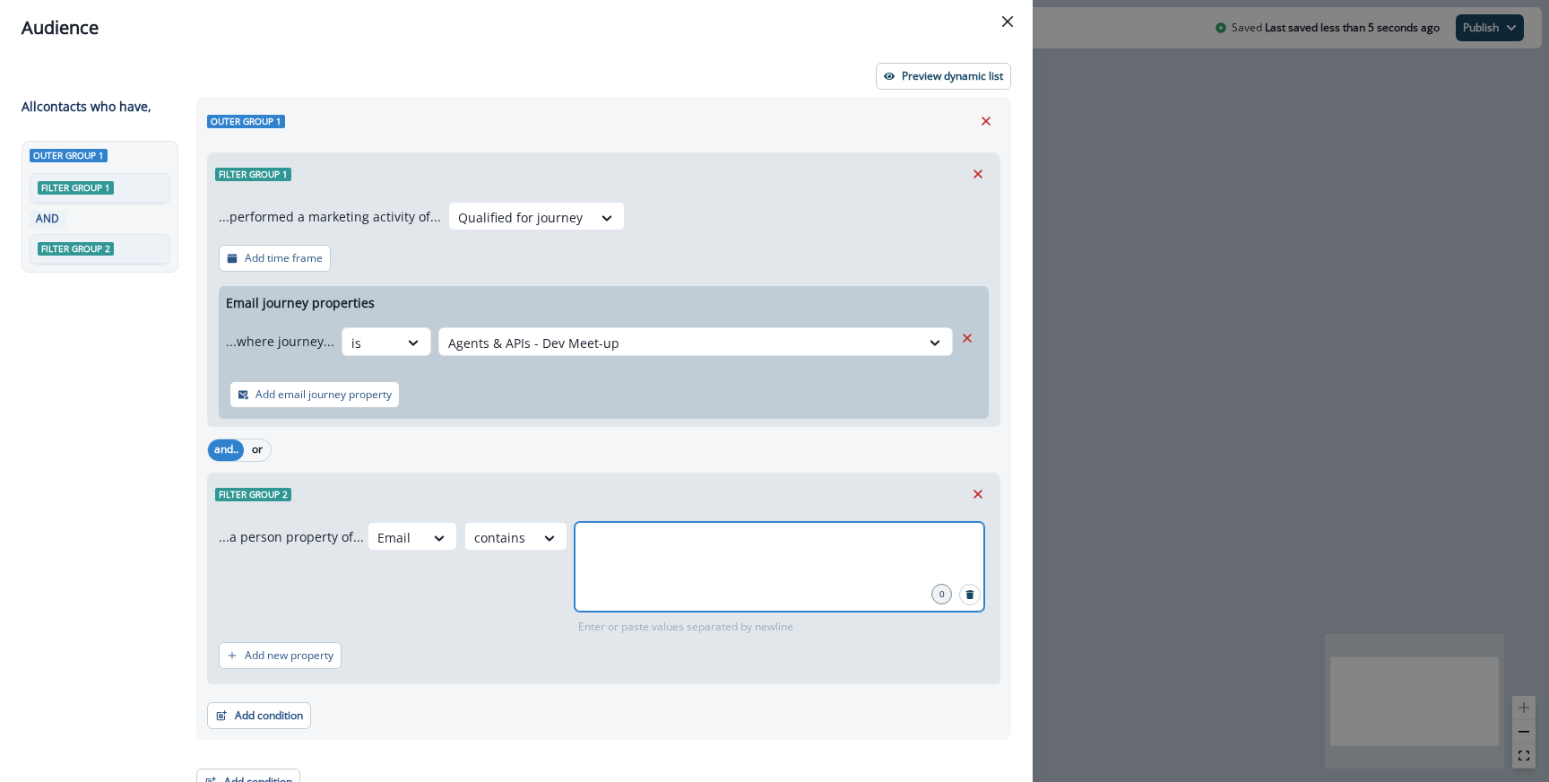
click at [626, 548] on input "text" at bounding box center [779, 544] width 404 height 36
type input "**********"
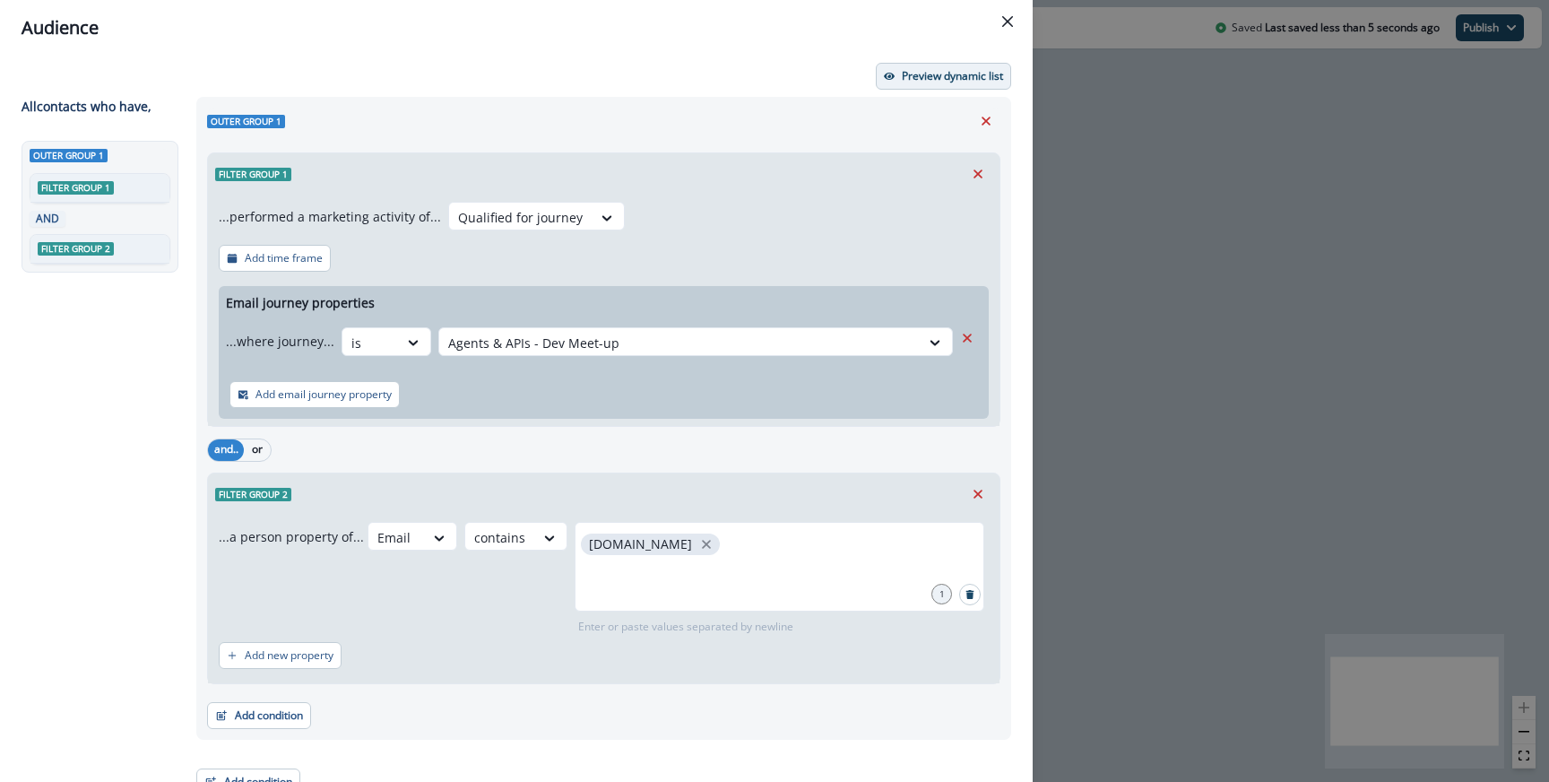
click at [927, 81] on p "Preview dynamic list" at bounding box center [952, 76] width 101 height 13
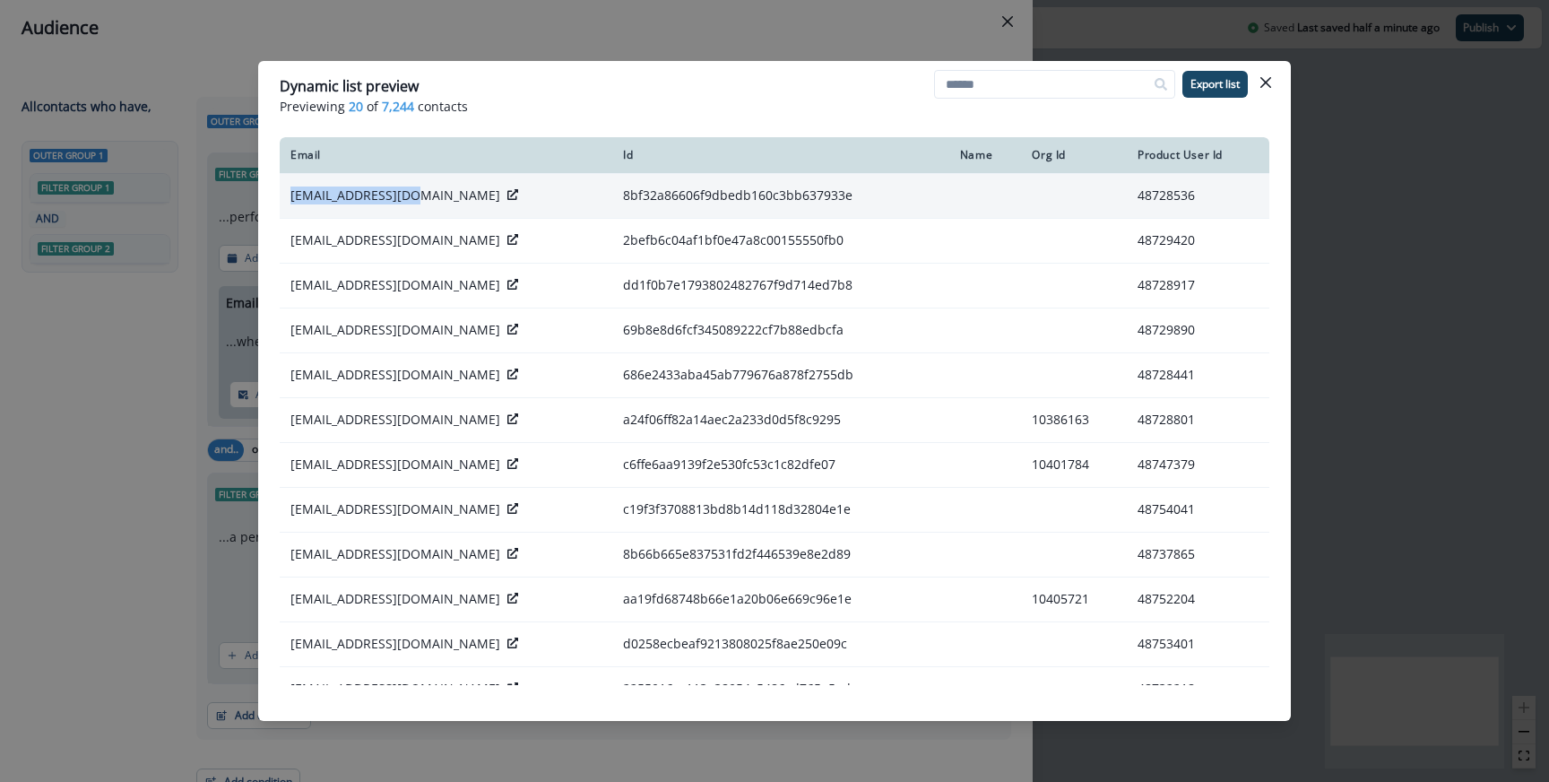
drag, startPoint x: 286, startPoint y: 194, endPoint x: 407, endPoint y: 197, distance: 121.1
click at [407, 197] on td "pingdom-bot-signup7206541450@postman.com" at bounding box center [446, 195] width 333 height 45
copy p "pingdom-bot-signup"
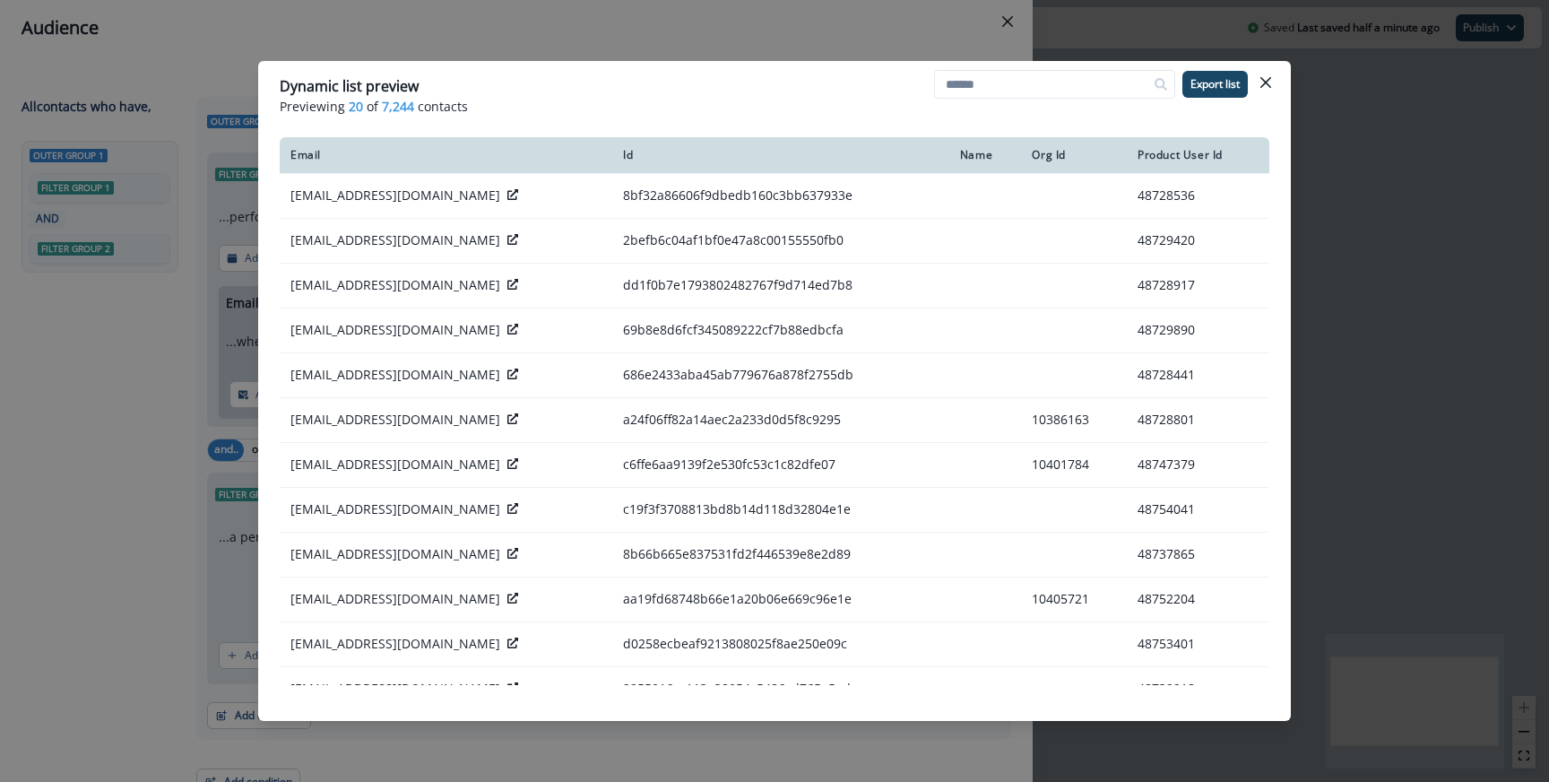
click at [219, 270] on div "Dynamic list preview Previewing 20 of 7,244 contacts Export list Email Id Name …" at bounding box center [774, 391] width 1549 height 782
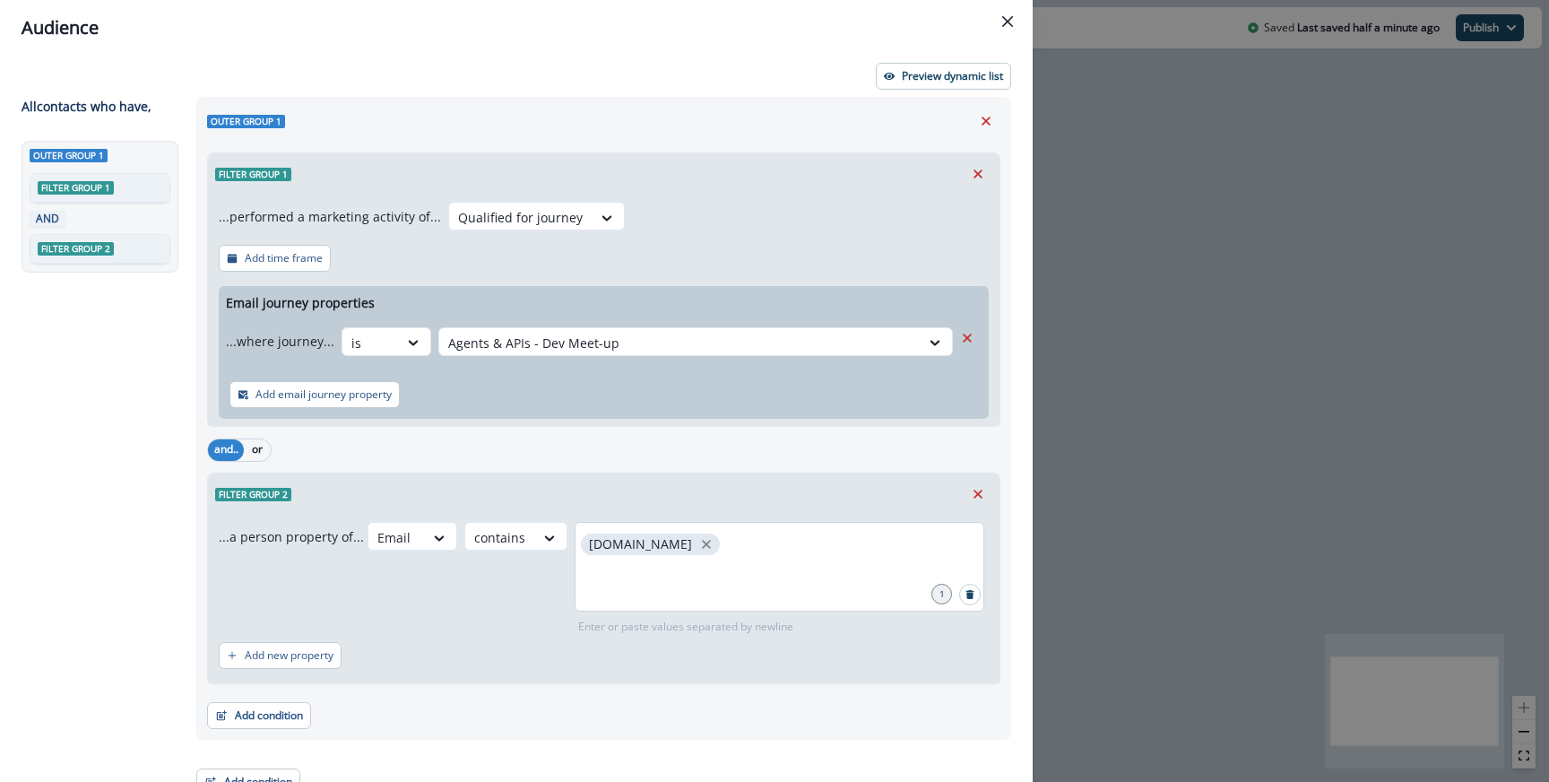
click at [696, 542] on div "postman.com" at bounding box center [780, 567] width 410 height 90
click at [899, 89] on button "Preview dynamic list" at bounding box center [943, 76] width 135 height 27
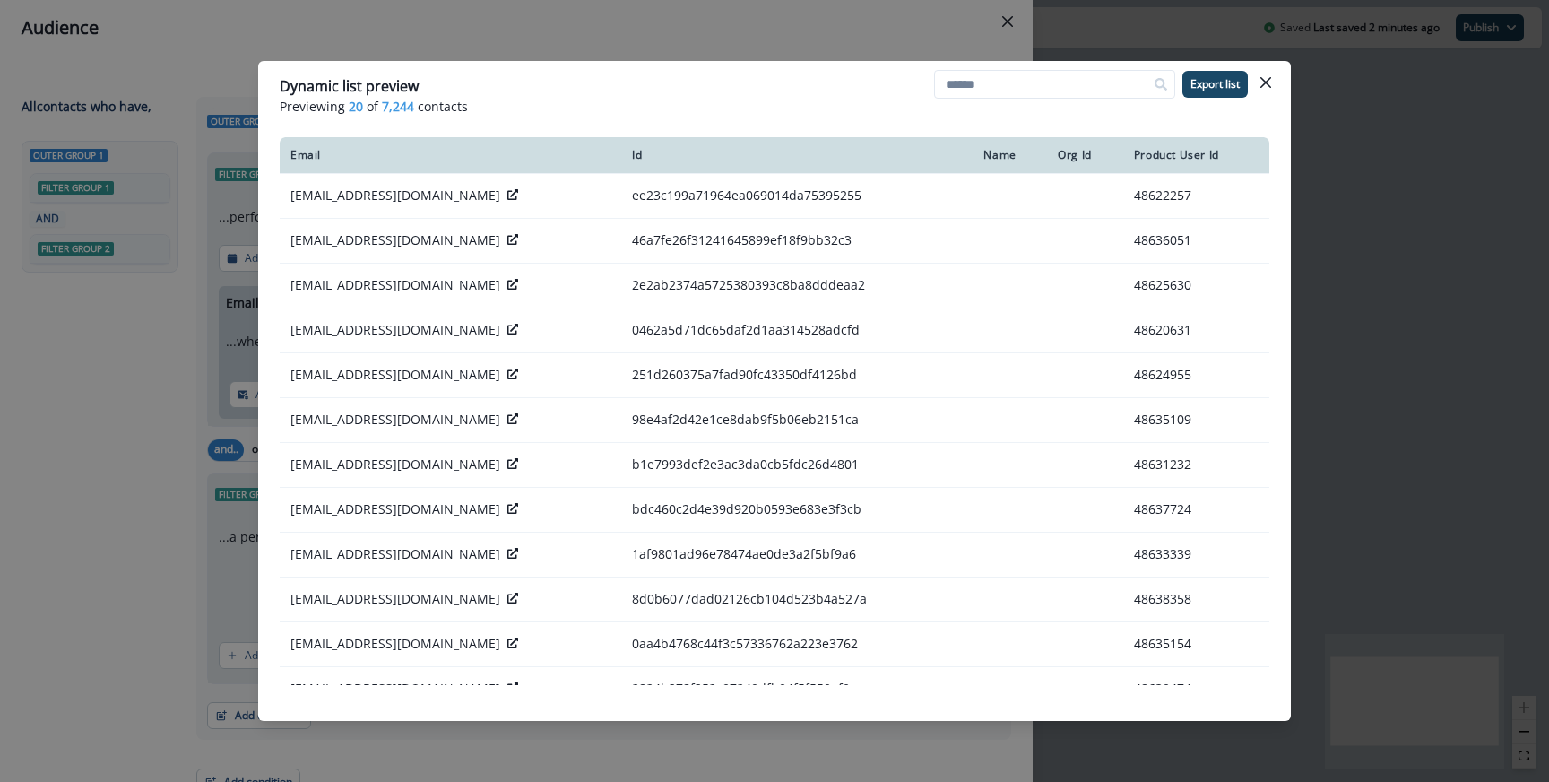
click at [172, 265] on div "Dynamic list preview Previewing 20 of 7,244 contacts Export list Email Id Name …" at bounding box center [774, 391] width 1549 height 782
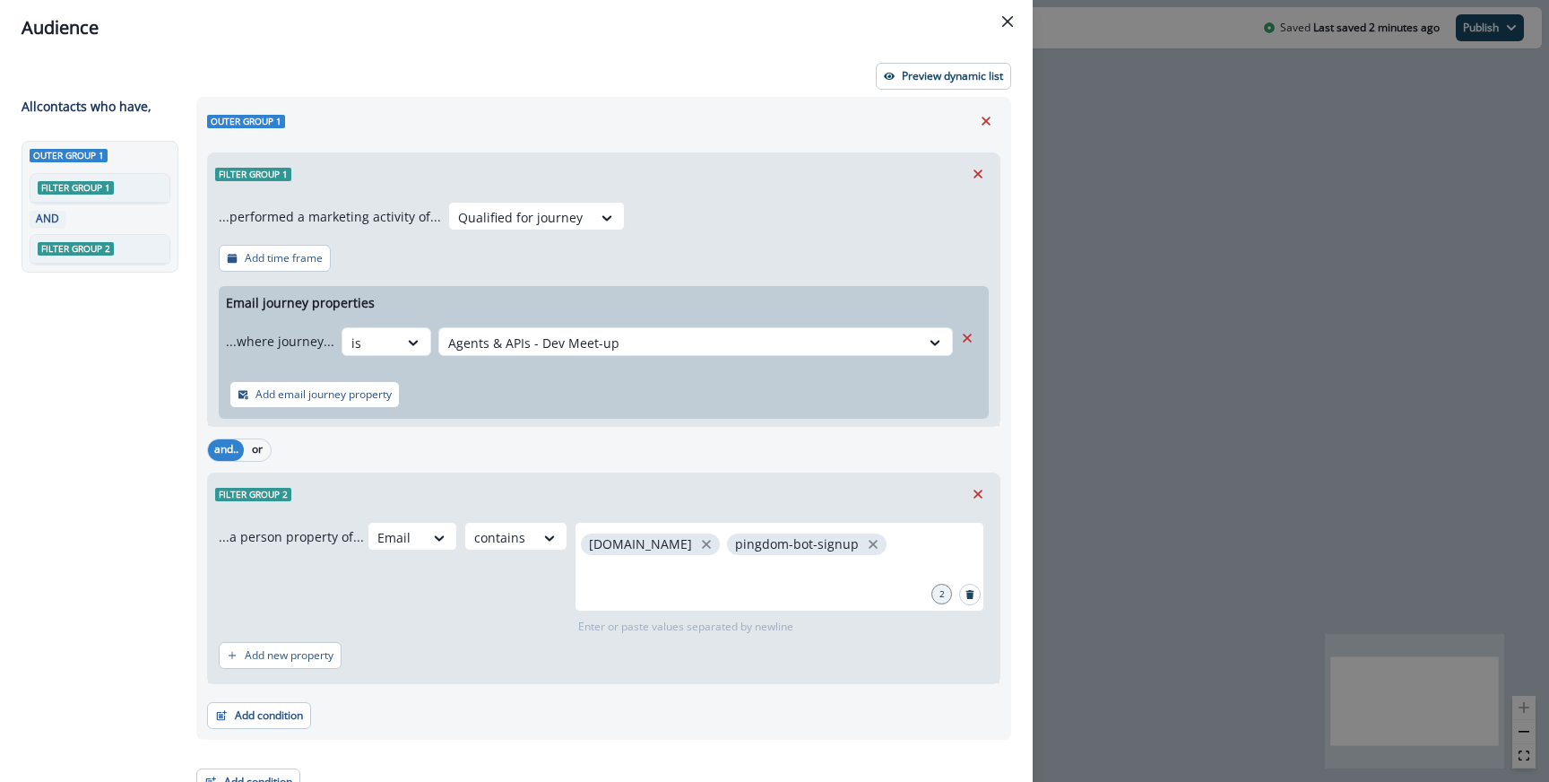
click at [1209, 242] on div "Audience Preview dynamic list All contact s who have, Outer group 1 Filter grou…" at bounding box center [774, 391] width 1549 height 782
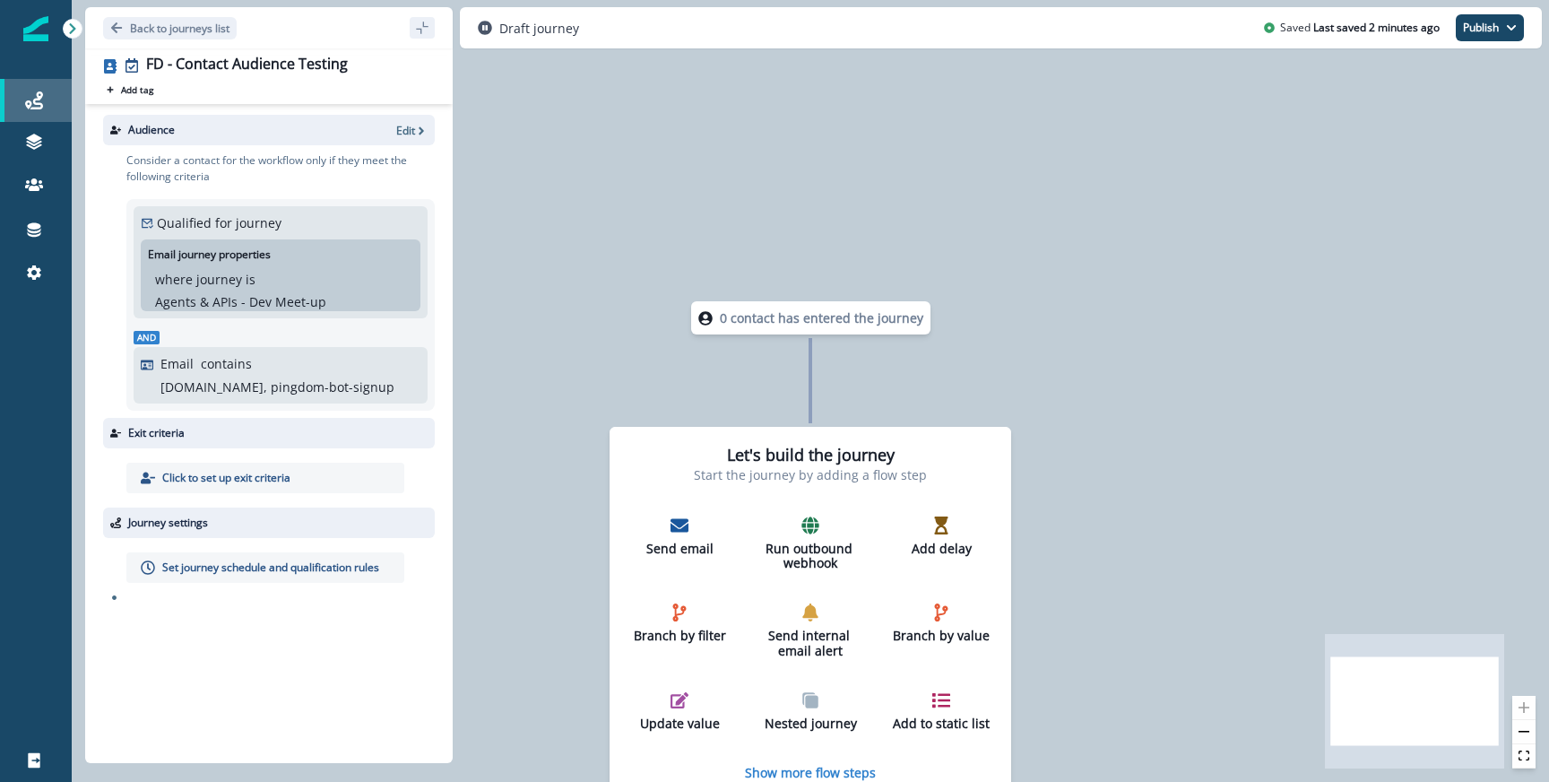
click at [26, 90] on div "Journeys" at bounding box center [35, 101] width 57 height 22
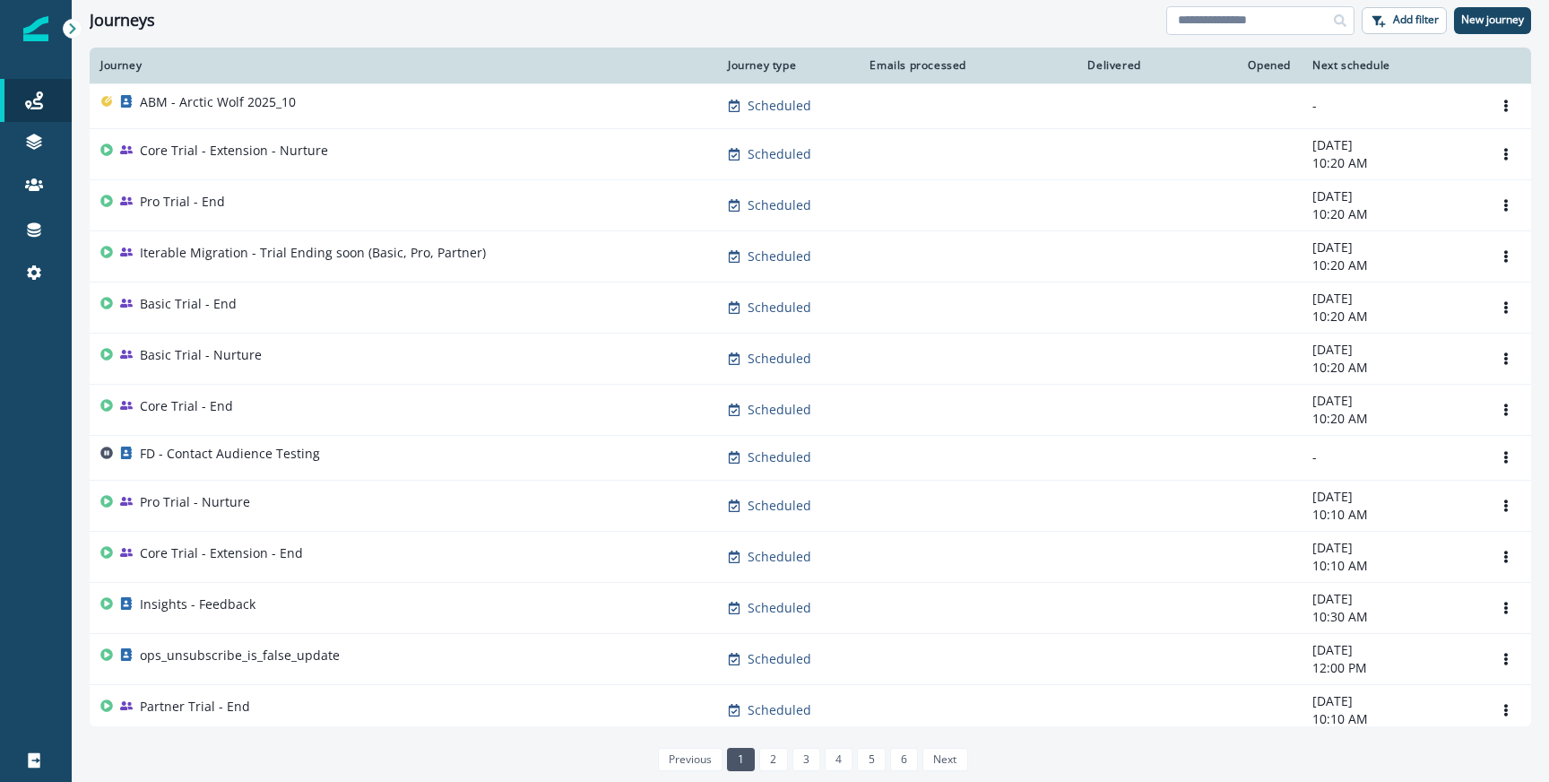
click at [1276, 7] on input at bounding box center [1260, 20] width 188 height 29
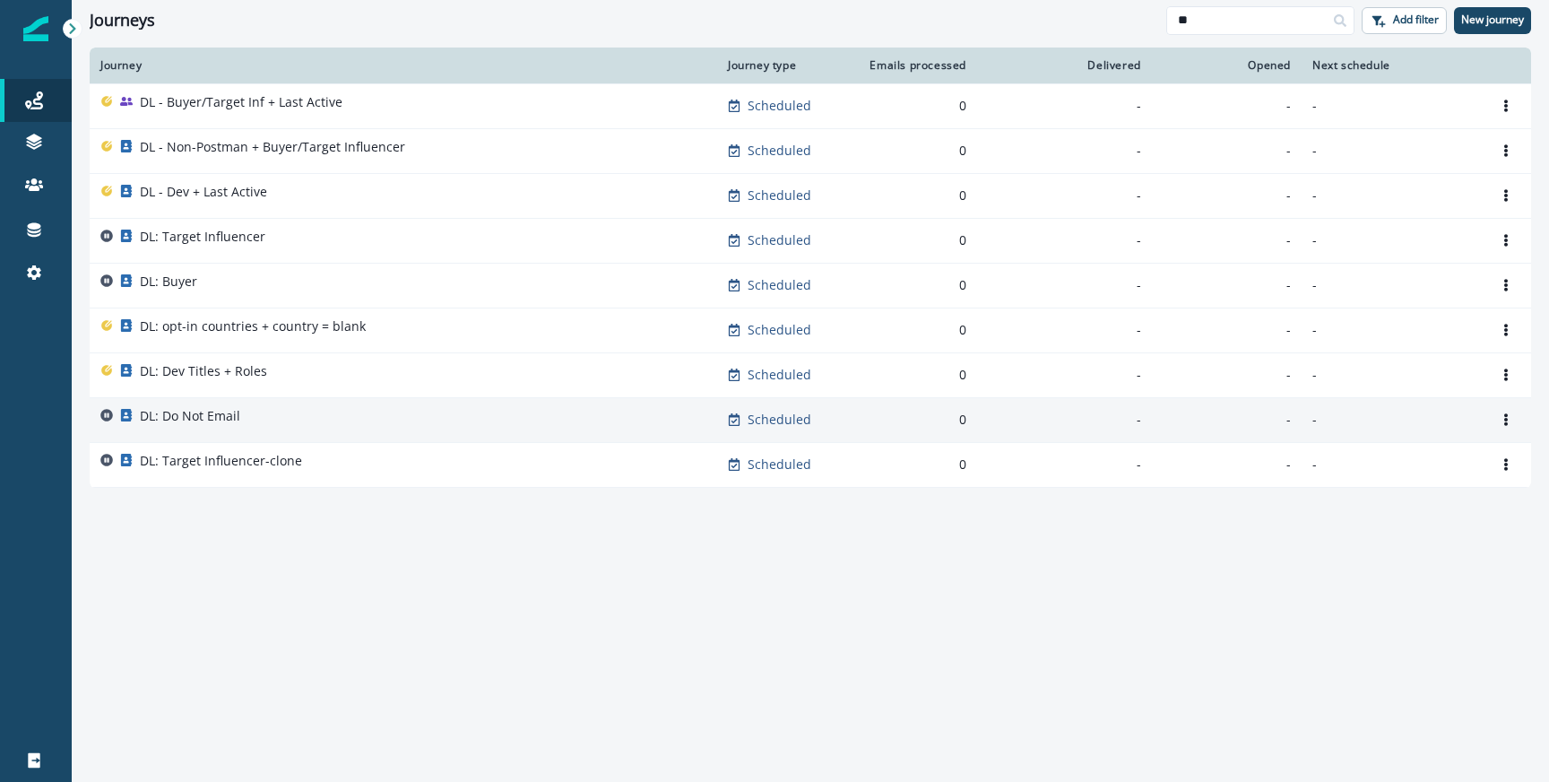
type input "**"
click at [376, 420] on div "DL: Do Not Email" at bounding box center [403, 419] width 606 height 25
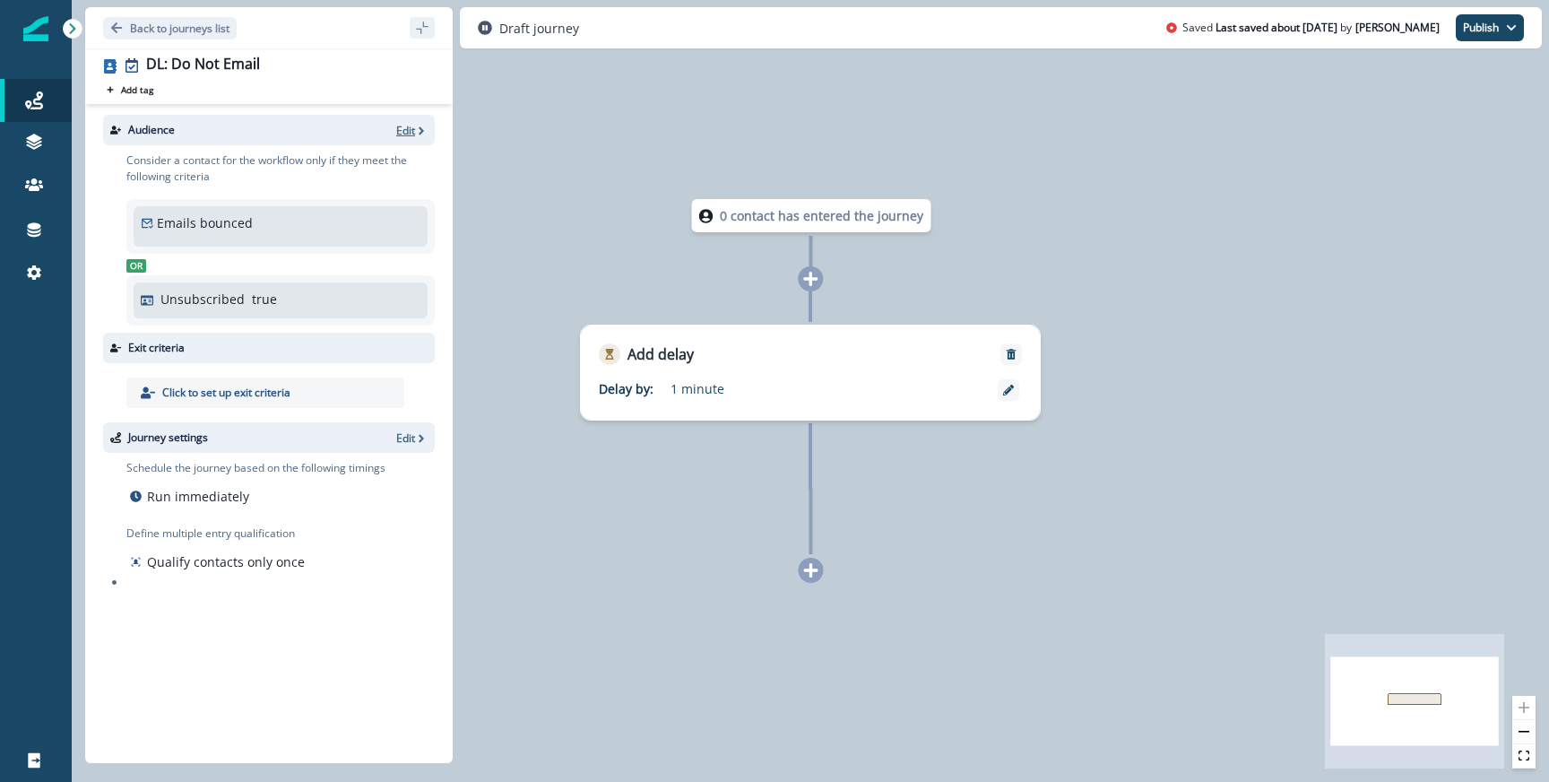
click at [420, 133] on icon "button" at bounding box center [421, 130] width 5 height 8
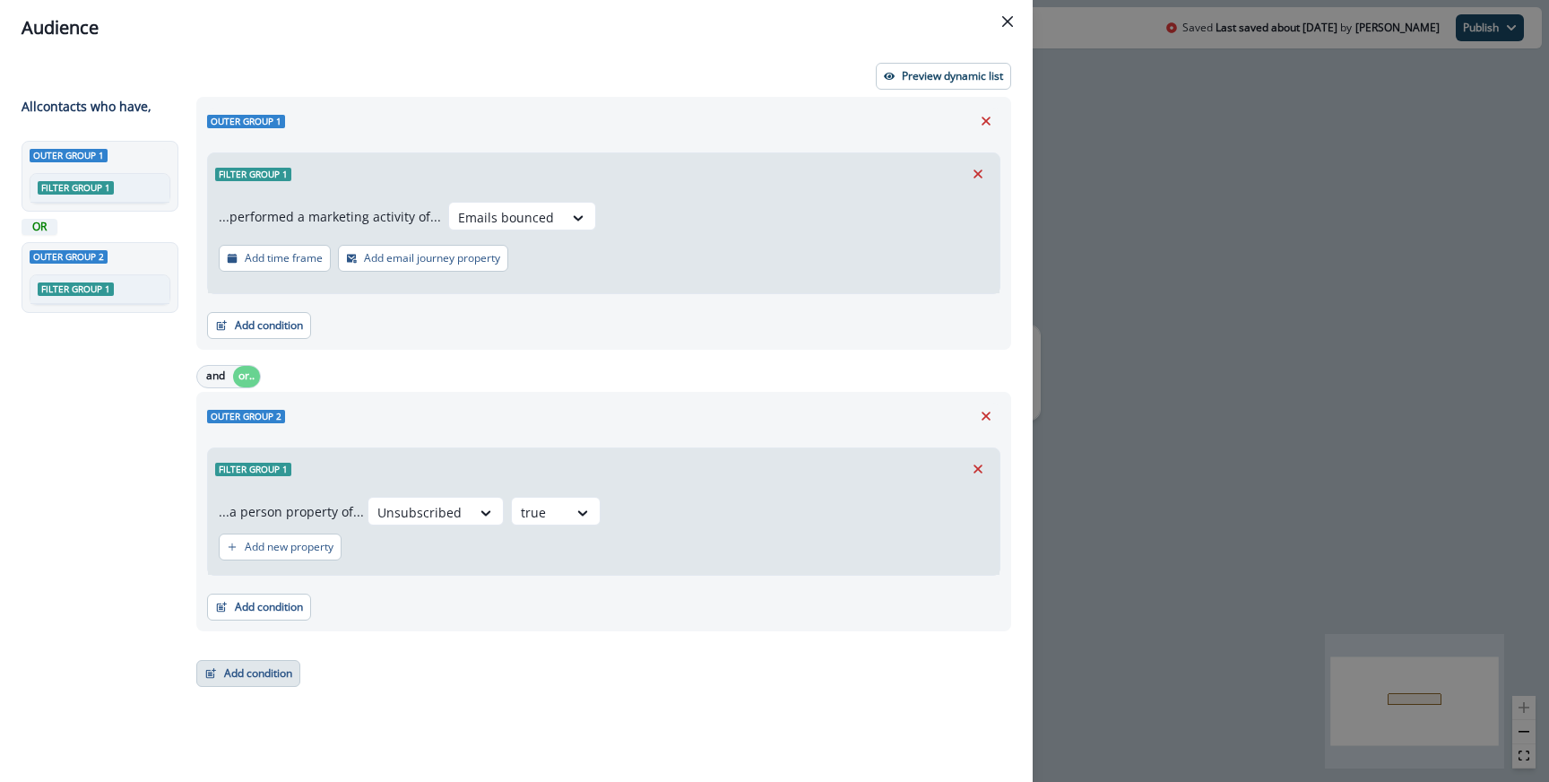
click at [228, 678] on button "Add condition" at bounding box center [248, 673] width 104 height 27
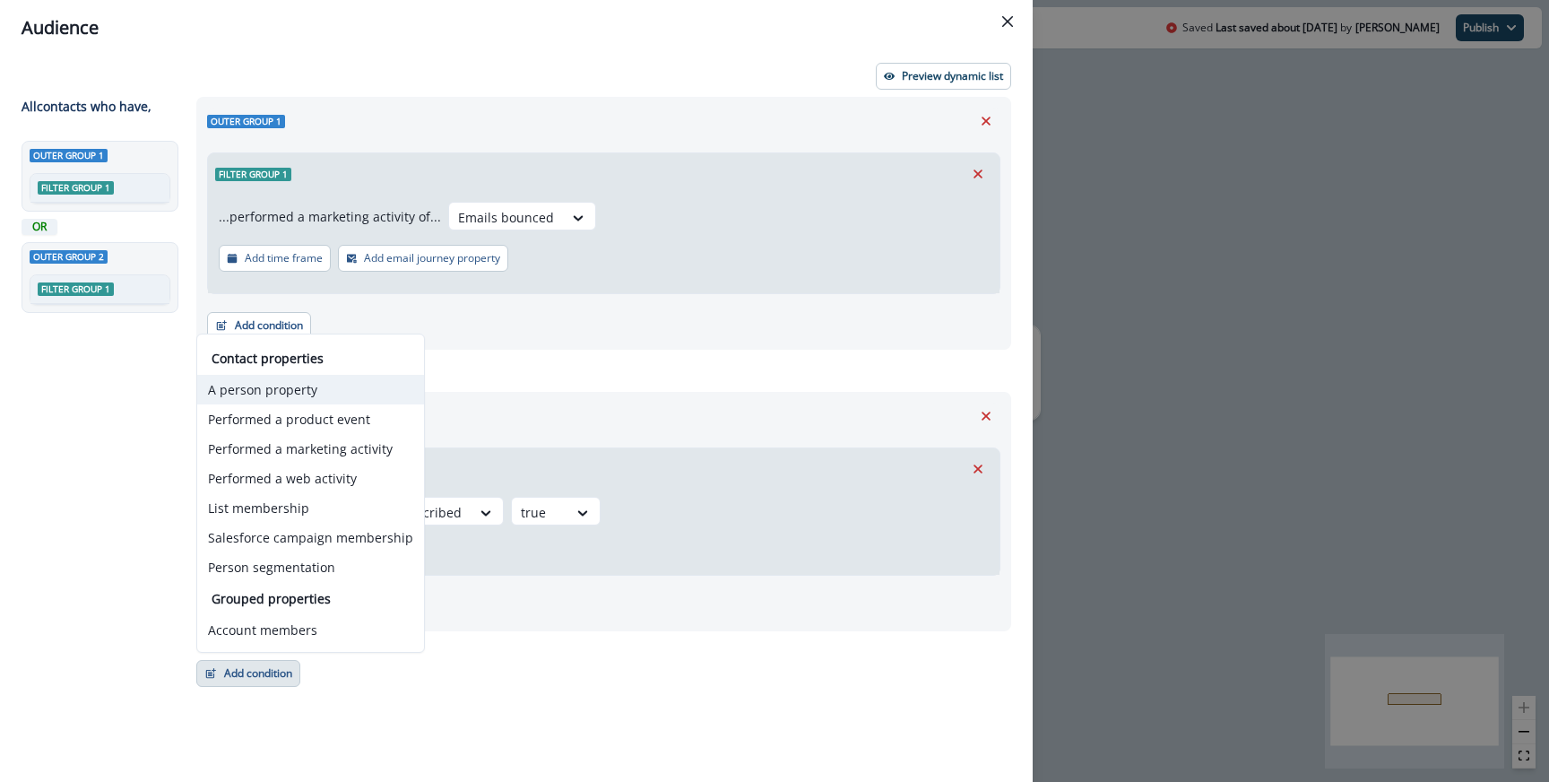
click at [256, 385] on button "A person property" at bounding box center [310, 390] width 227 height 30
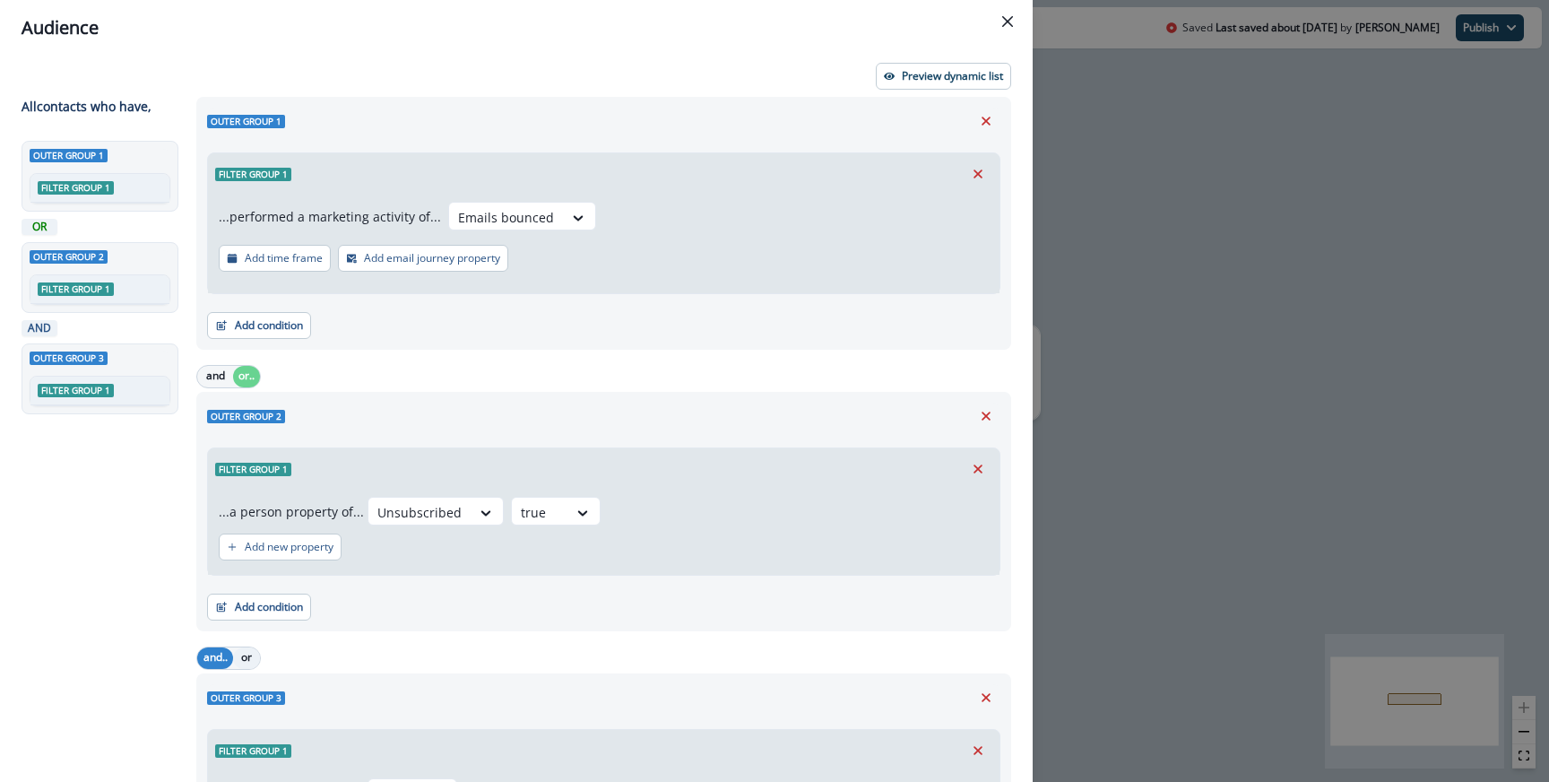
click at [246, 650] on button "or" at bounding box center [246, 658] width 27 height 22
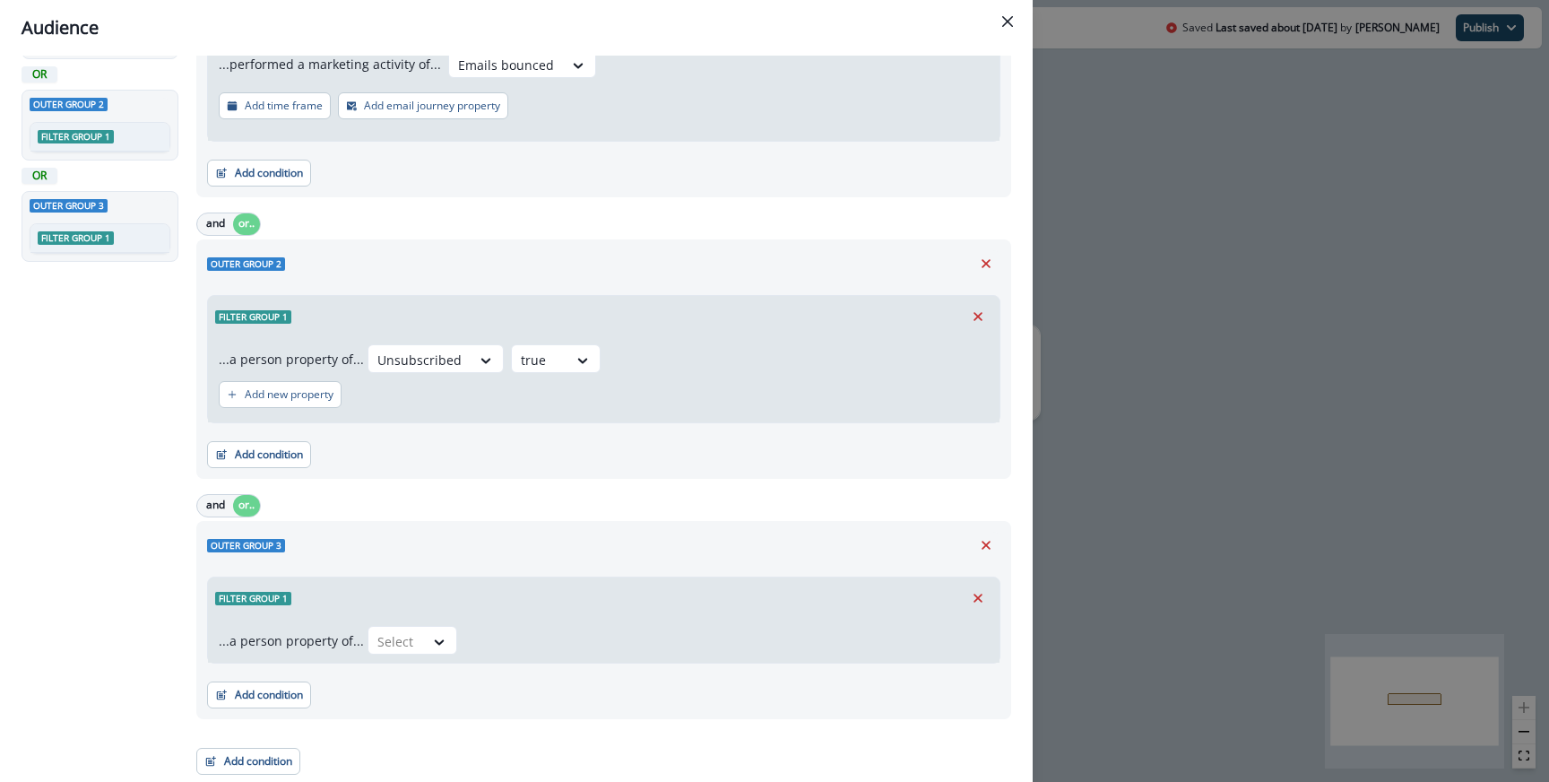
click at [382, 624] on div "...a person property of... Select" at bounding box center [604, 641] width 792 height 44
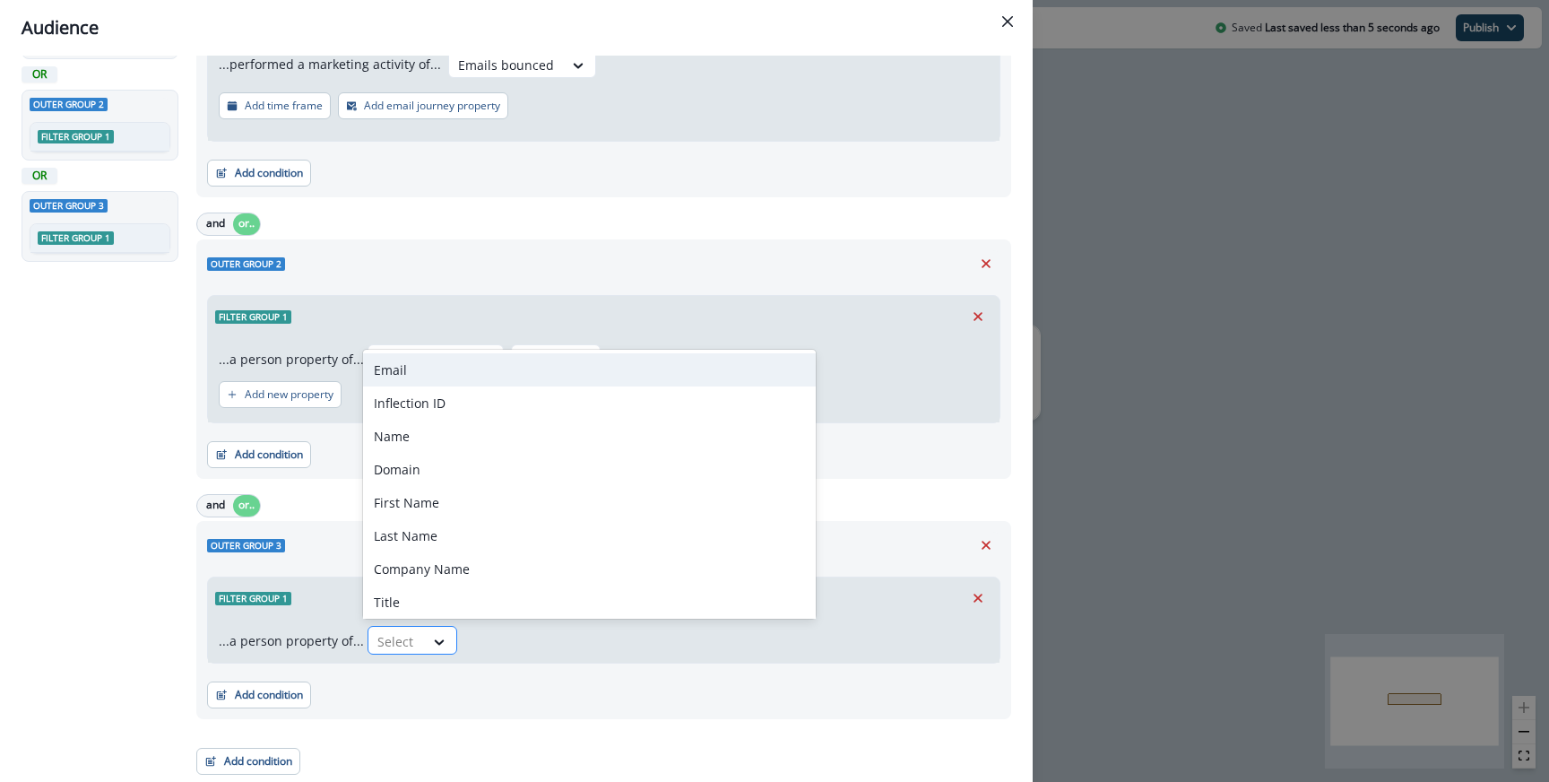
click at [390, 646] on div at bounding box center [396, 641] width 38 height 22
click at [443, 374] on div "Email" at bounding box center [589, 369] width 453 height 33
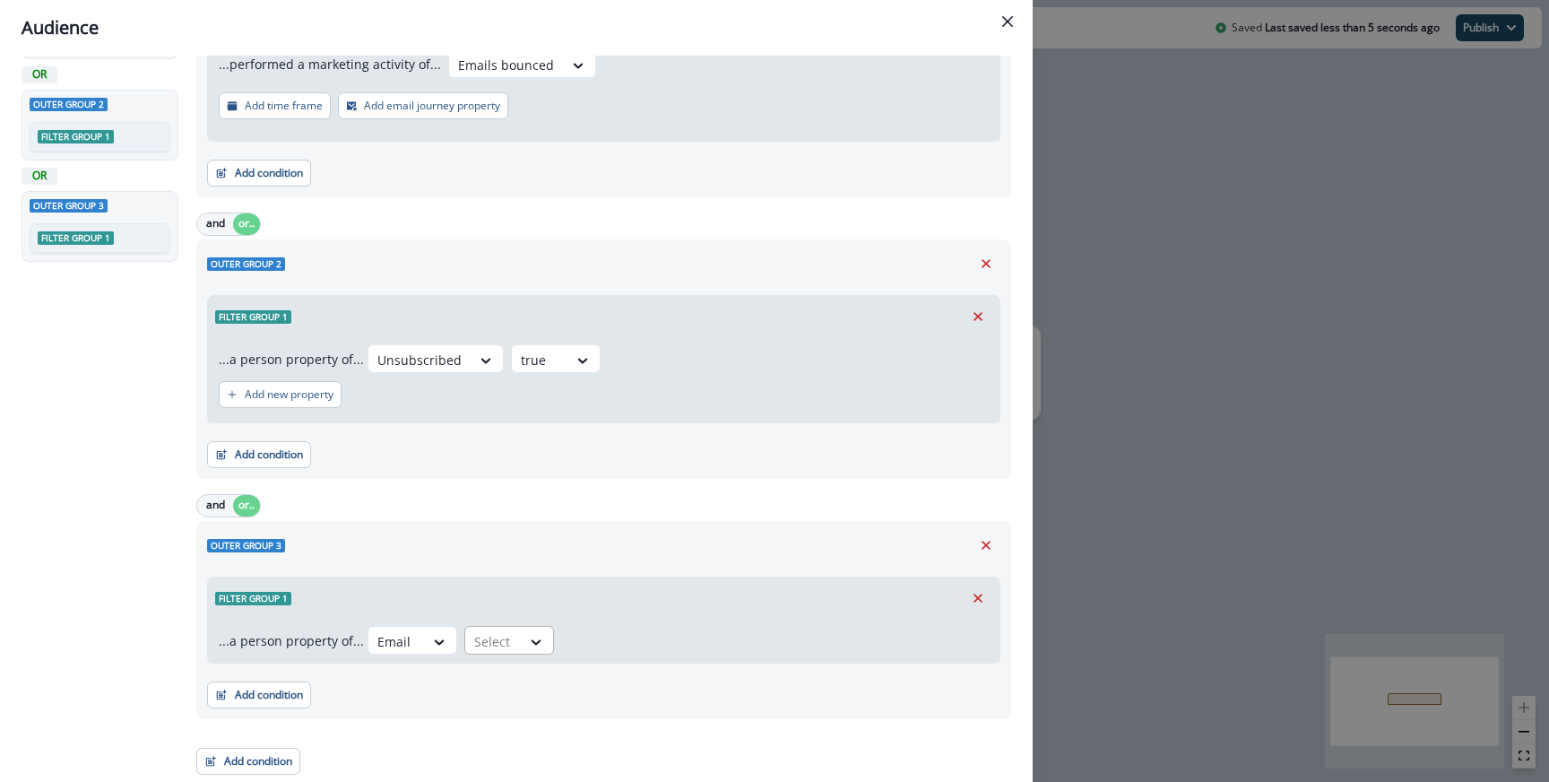
click at [477, 640] on div at bounding box center [493, 641] width 38 height 22
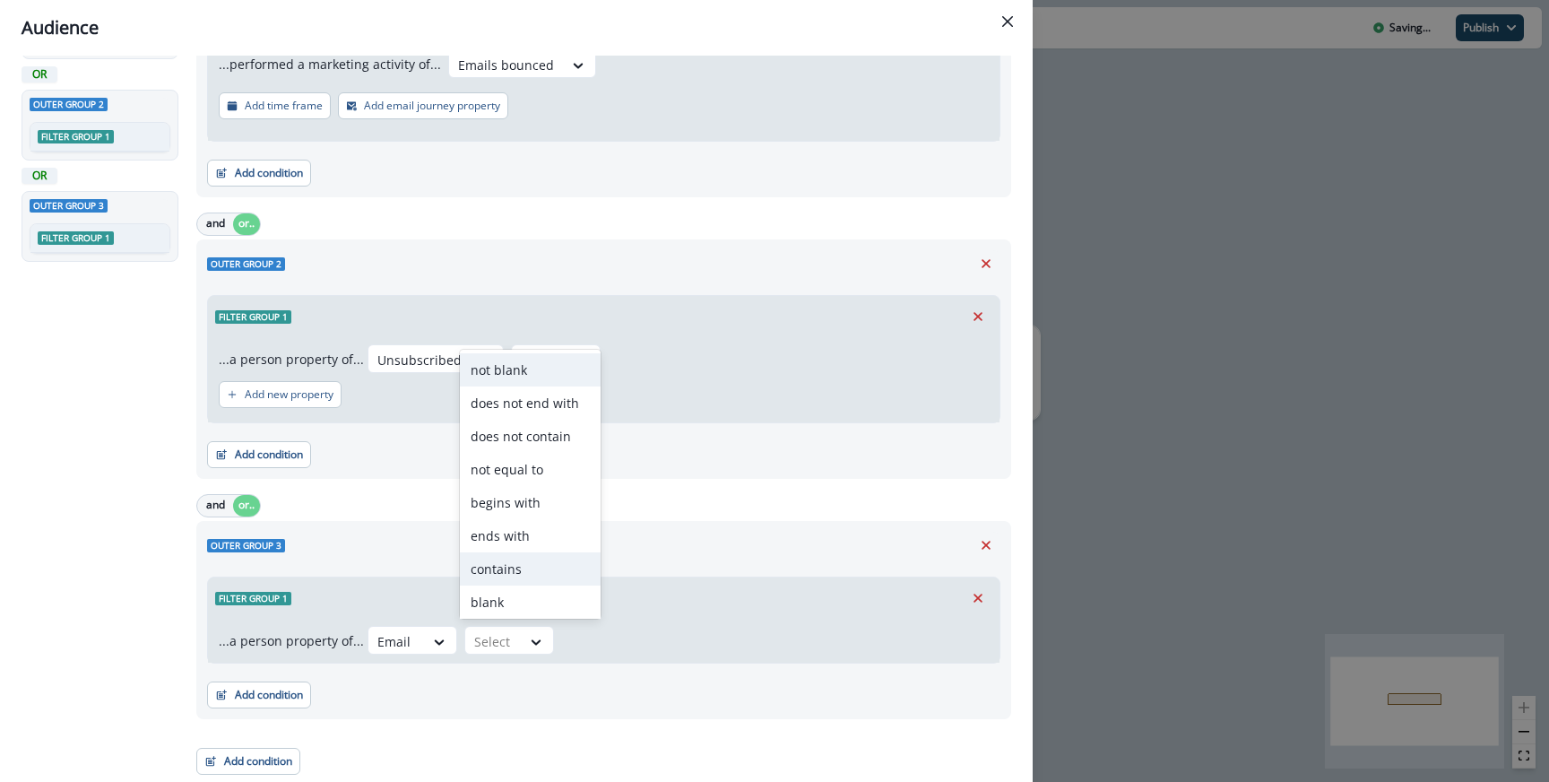
click at [492, 559] on div "contains" at bounding box center [530, 568] width 141 height 33
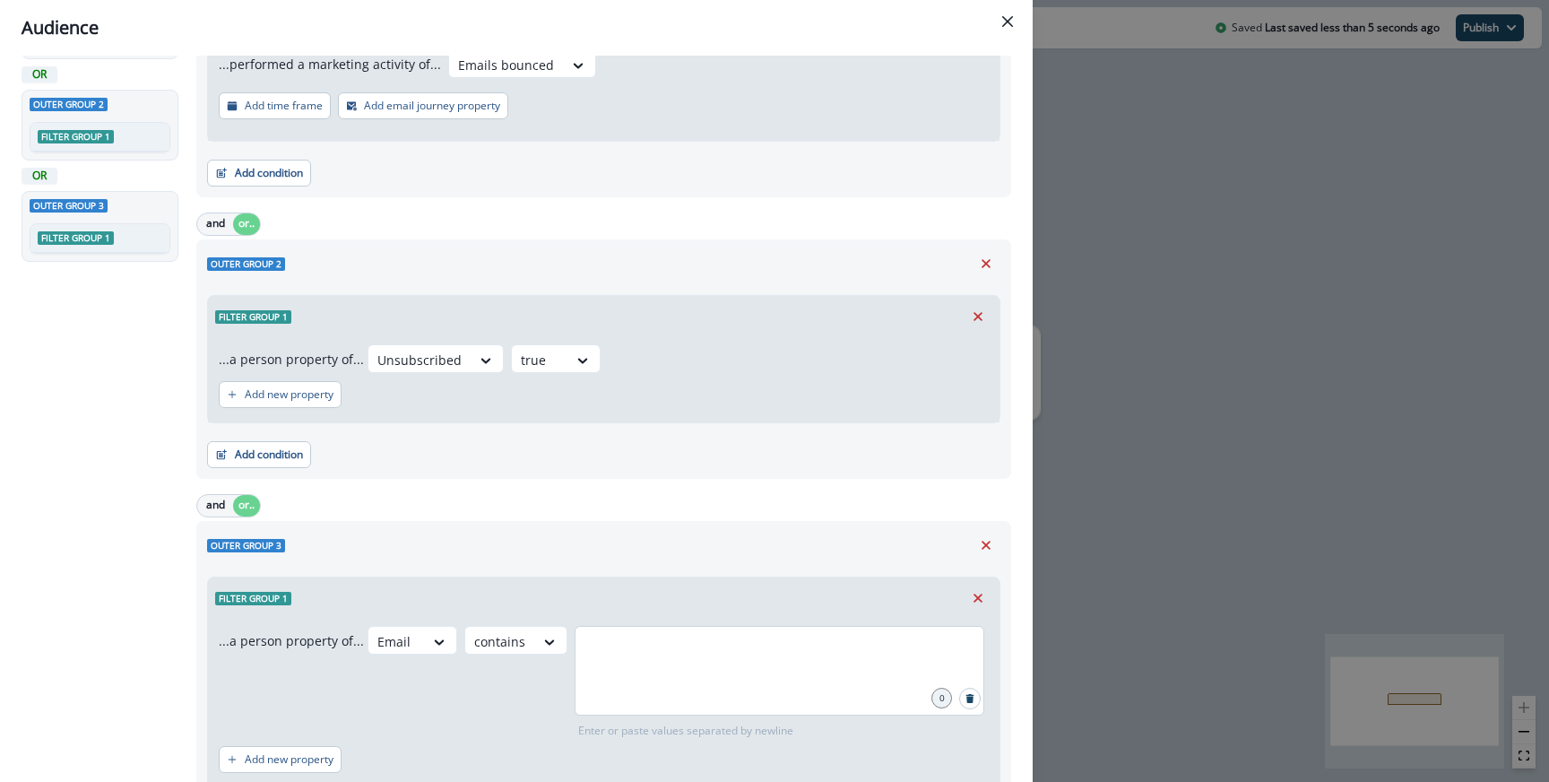
click at [637, 682] on div at bounding box center [780, 671] width 410 height 90
paste input "*"
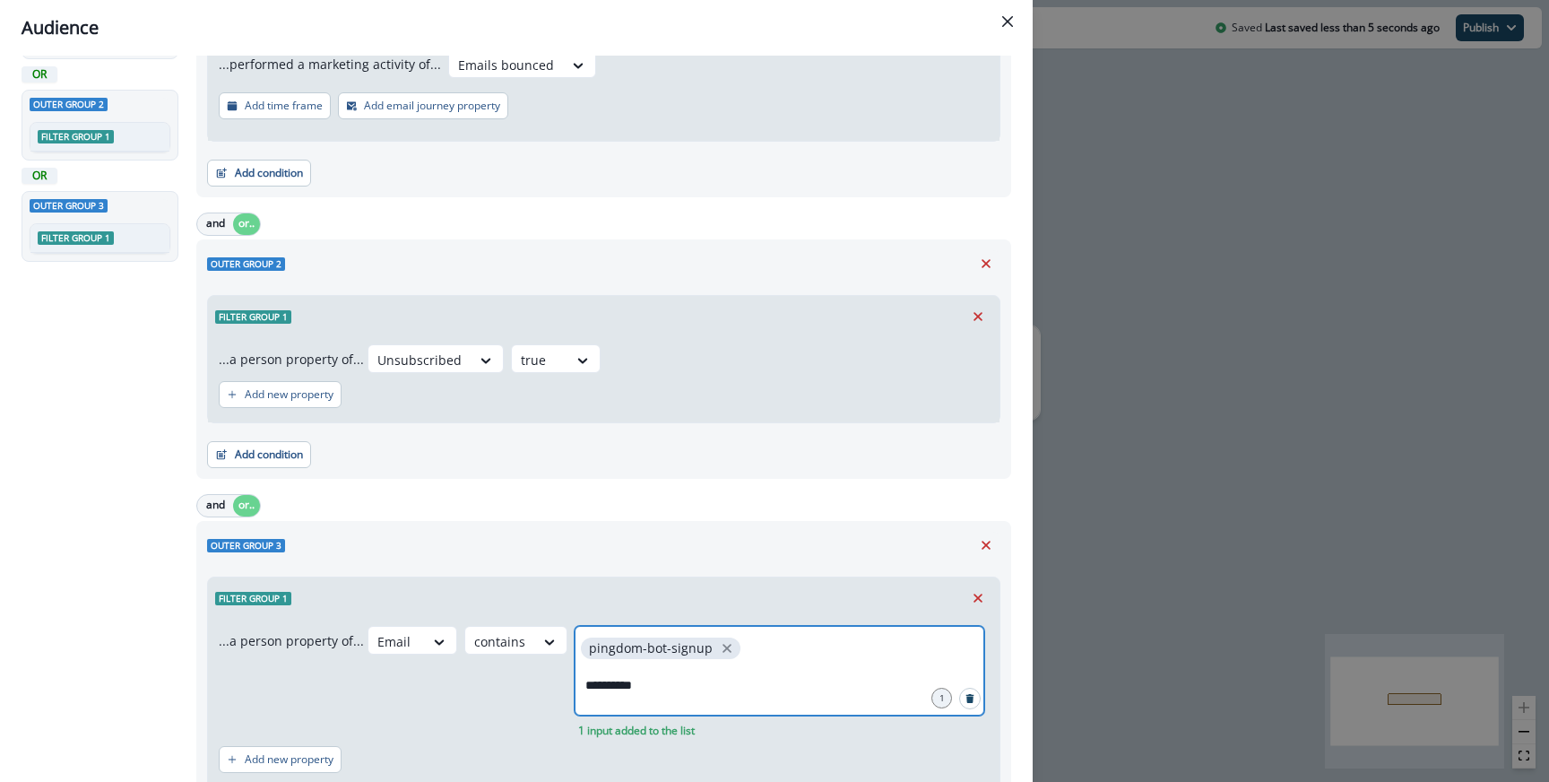
type input "**********"
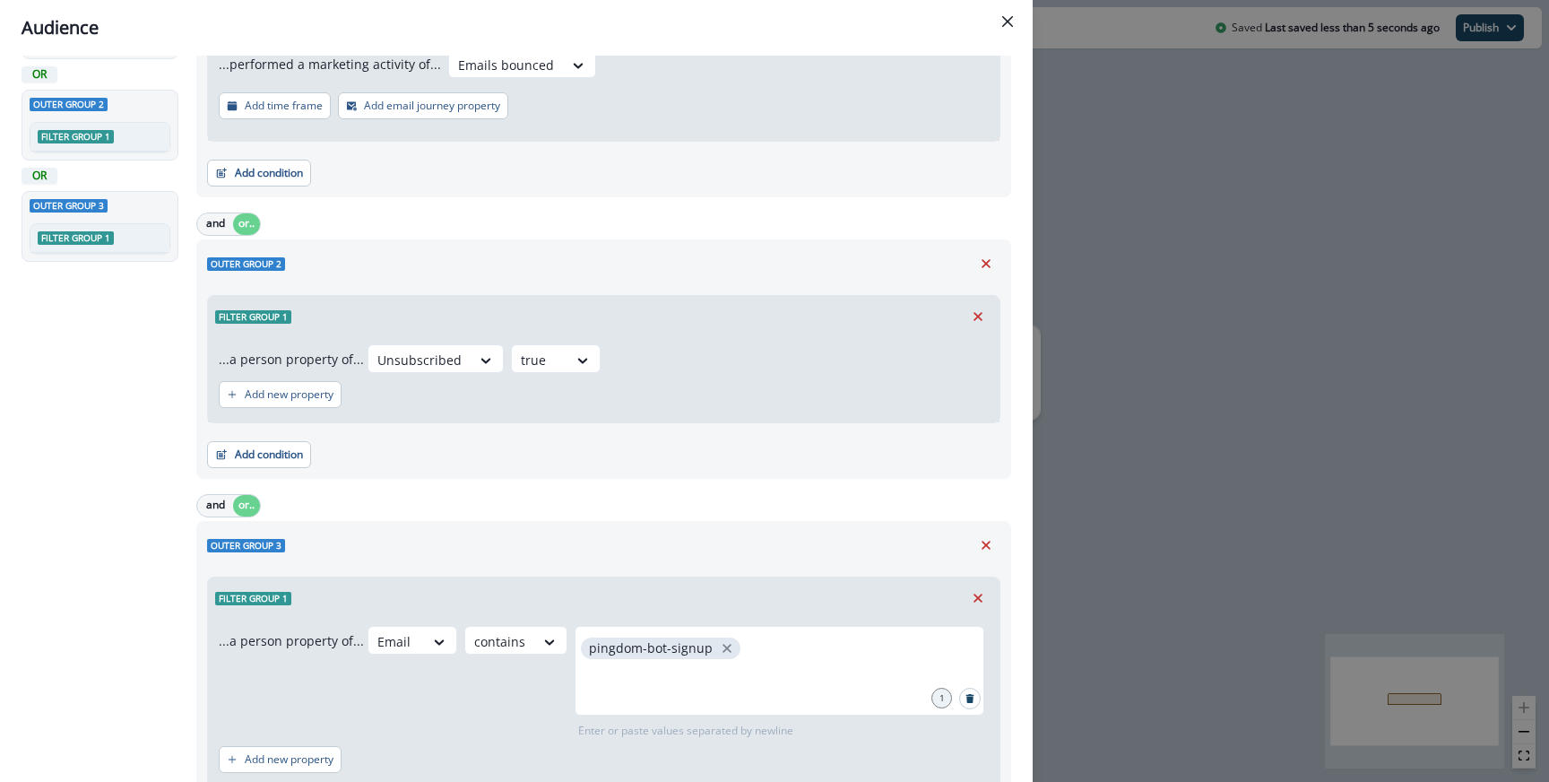
click at [630, 573] on div "Filter group 1 ...a person property of... Email contains pingdom-bot-signup 1 E…" at bounding box center [603, 678] width 793 height 219
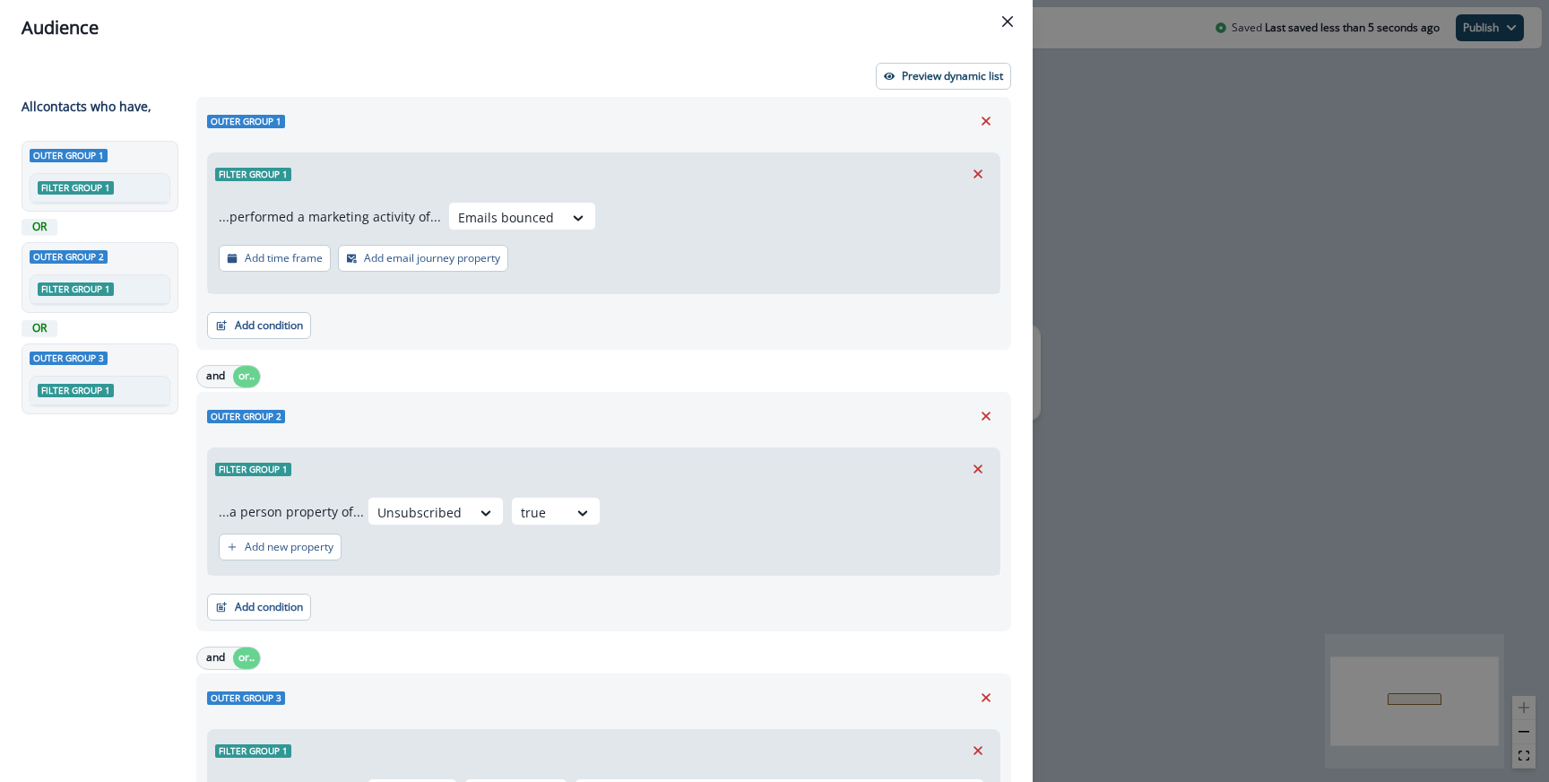
scroll to position [277, 0]
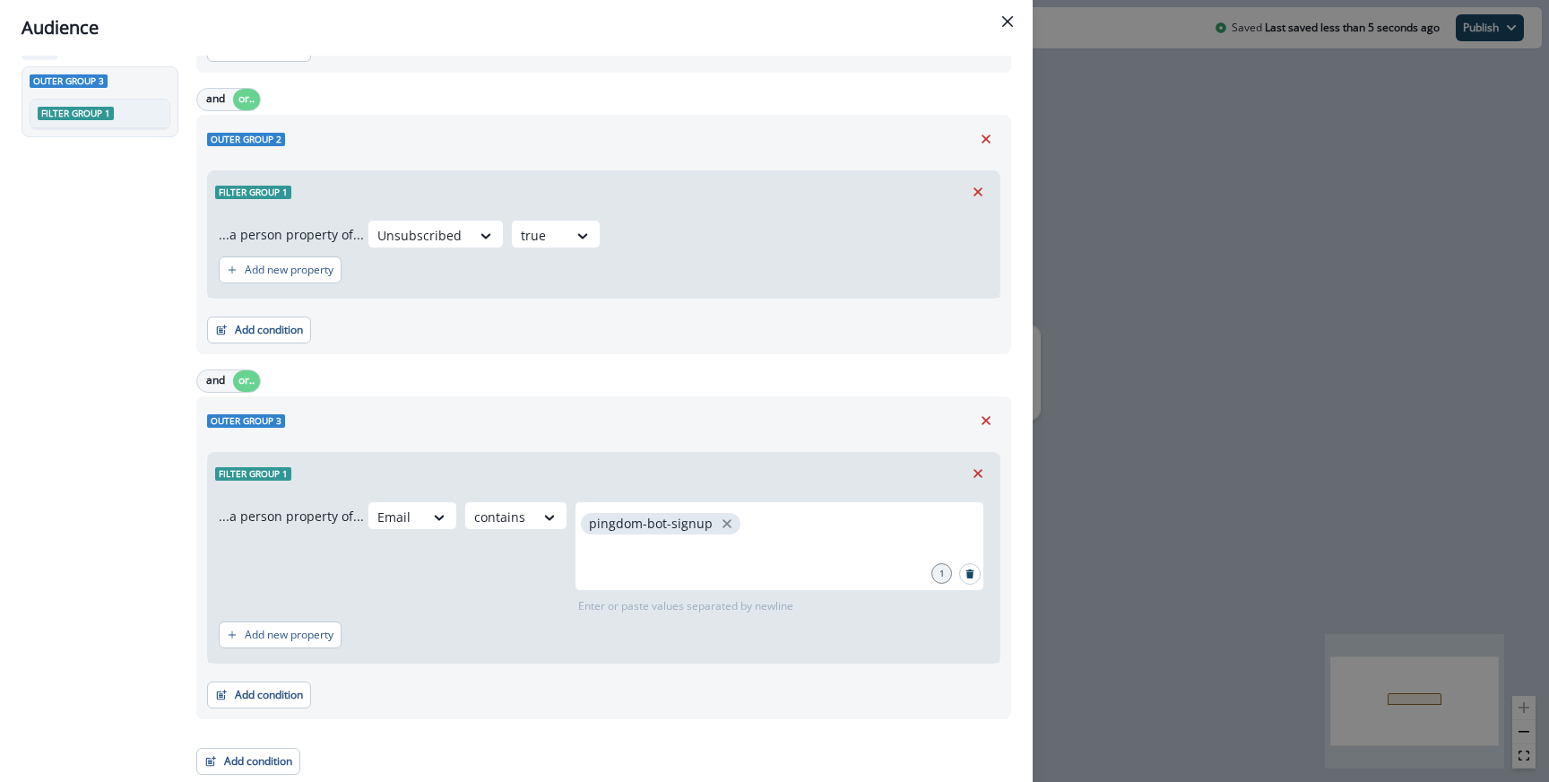
click at [1139, 488] on div "Audience Preview dynamic list All contact s who have, Outer group 1 Filter grou…" at bounding box center [774, 391] width 1549 height 782
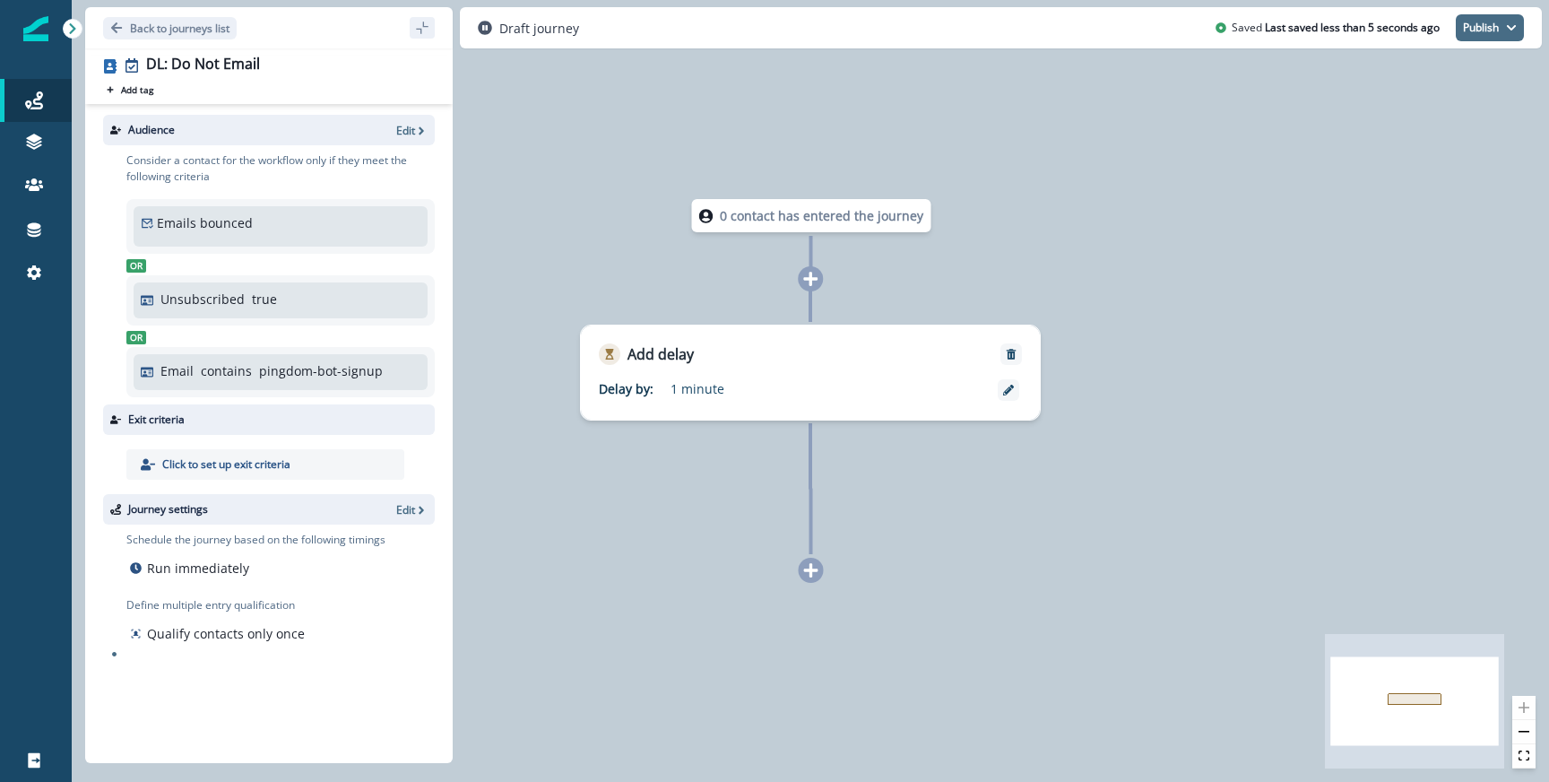
click at [1487, 36] on button "Publish" at bounding box center [1490, 27] width 68 height 27
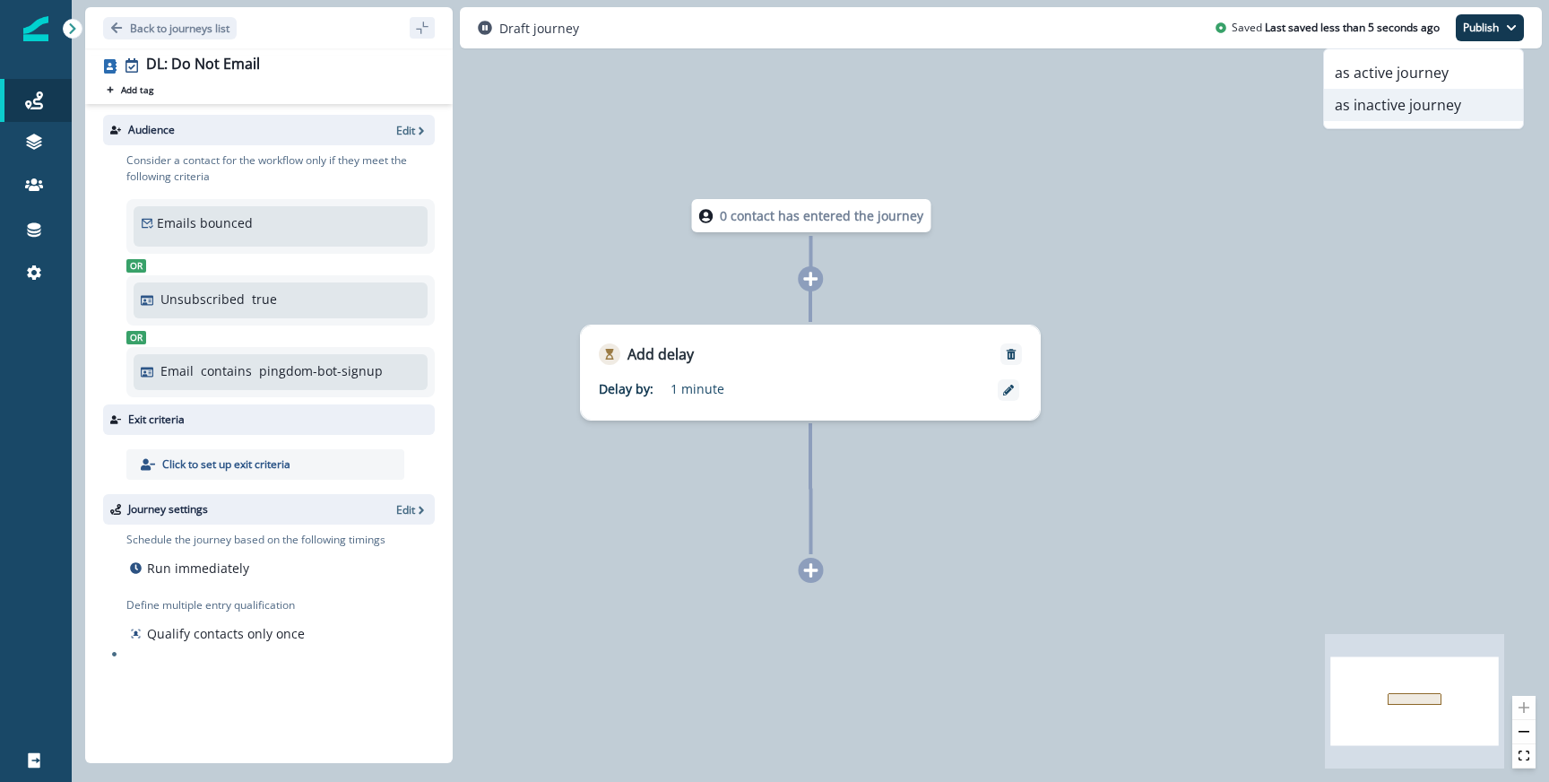
click at [1452, 100] on button "as inactive journey" at bounding box center [1423, 105] width 199 height 32
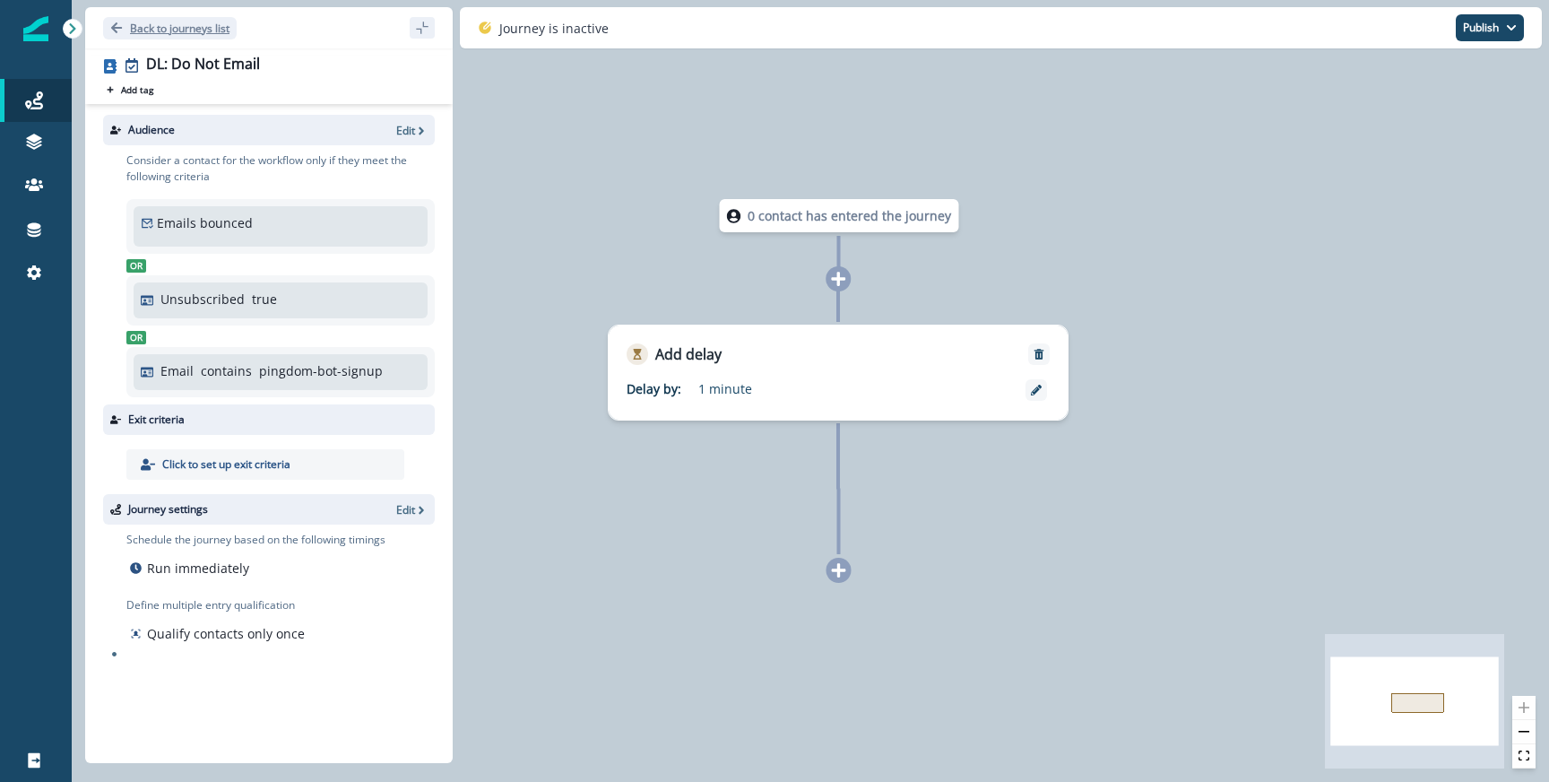
click at [145, 26] on p "Back to journeys list" at bounding box center [180, 28] width 100 height 15
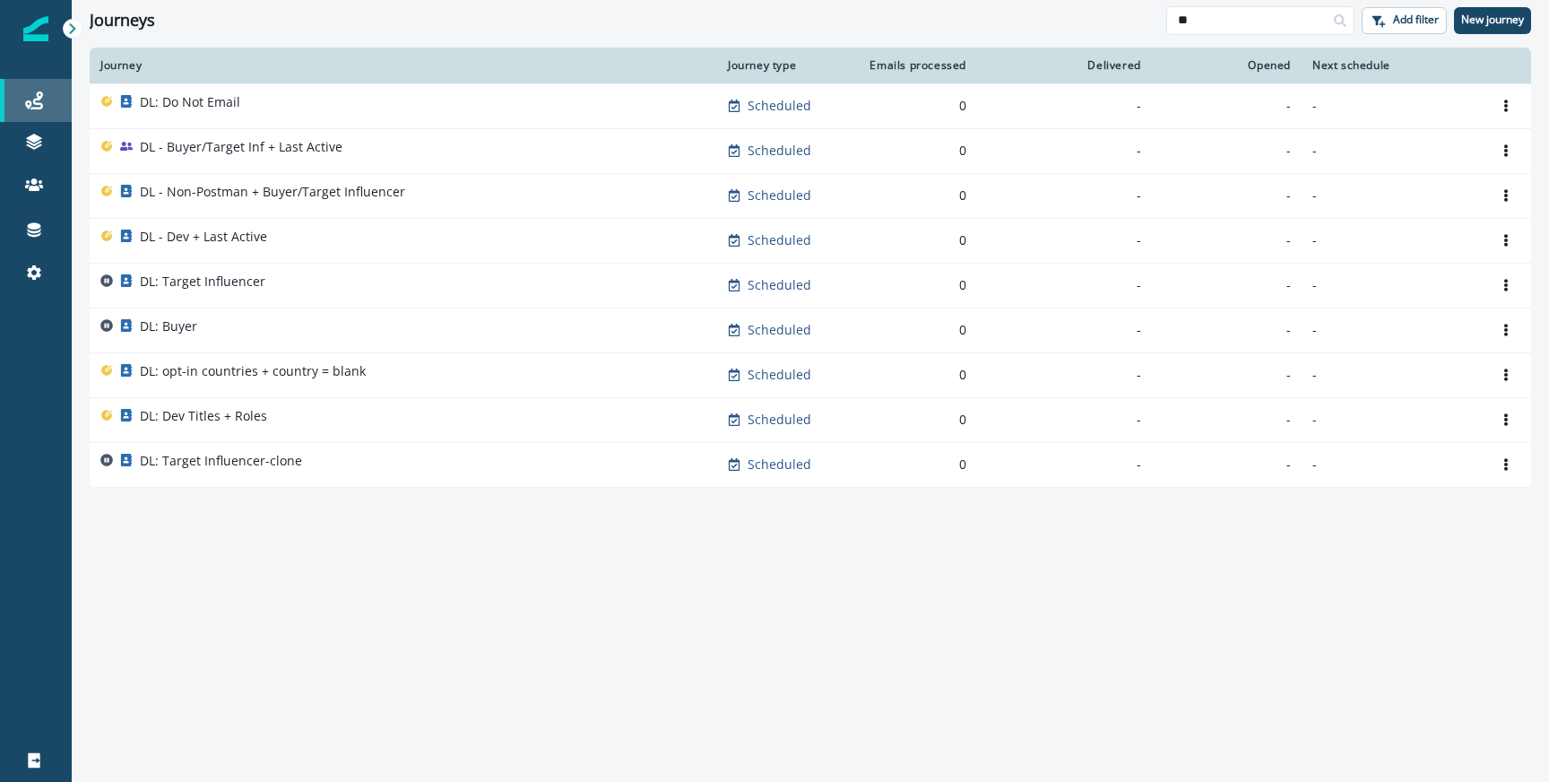
click at [55, 116] on link "Journeys" at bounding box center [36, 100] width 72 height 43
click at [1218, 35] on div "Journeys ** Add filter New journey" at bounding box center [811, 20] width 1478 height 40
click at [1218, 31] on input "**" at bounding box center [1260, 20] width 188 height 29
